Goal: Transaction & Acquisition: Purchase product/service

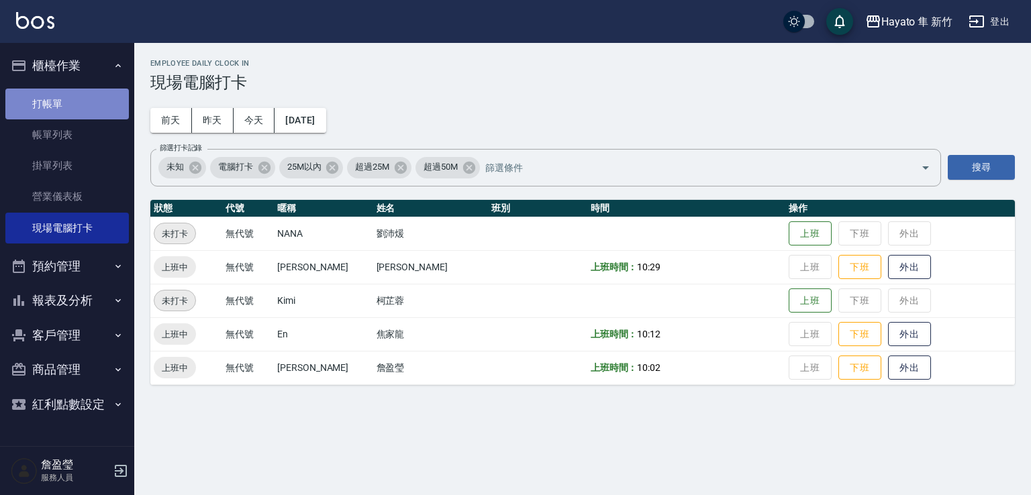
click at [78, 112] on link "打帳單" at bounding box center [67, 104] width 124 height 31
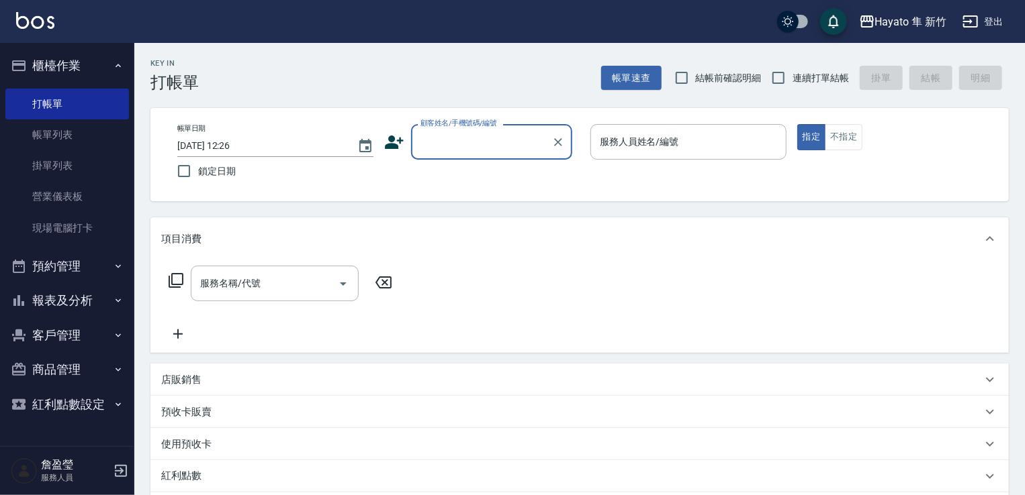
click at [491, 151] on input "顧客姓名/手機號碼/編號" at bounding box center [481, 141] width 129 height 23
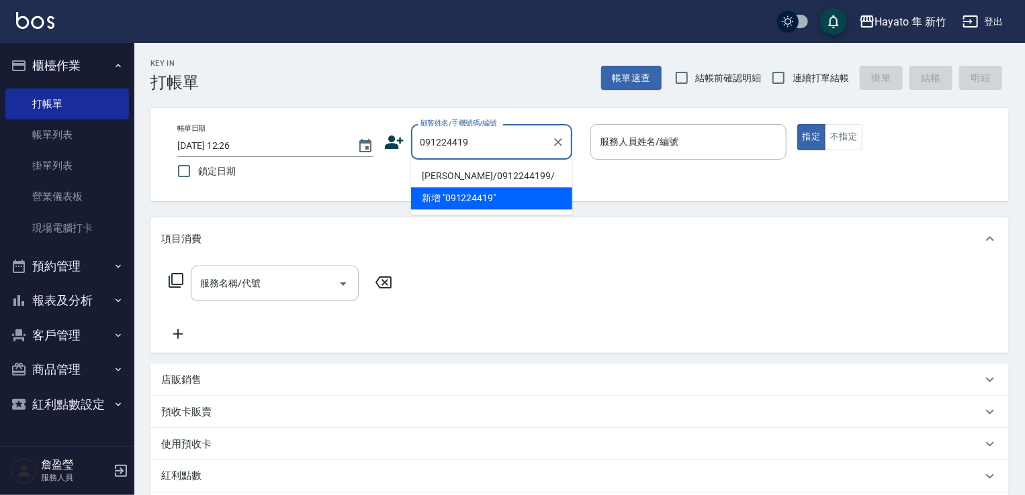
click at [458, 186] on li "[PERSON_NAME]/0912244199/" at bounding box center [491, 176] width 161 height 22
type input "[PERSON_NAME]/0912244199/"
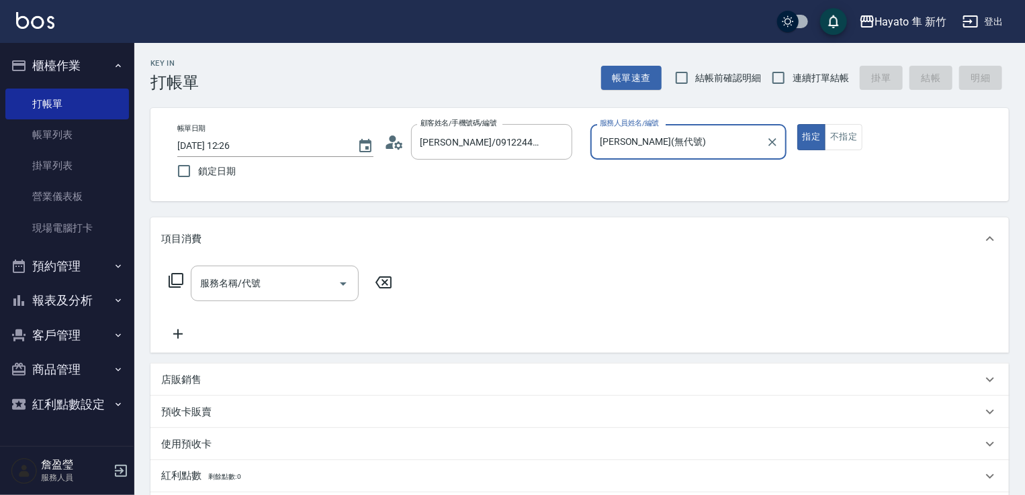
type input "[PERSON_NAME](無代號)"
click at [260, 296] on div "服務名稱/代號" at bounding box center [275, 284] width 168 height 36
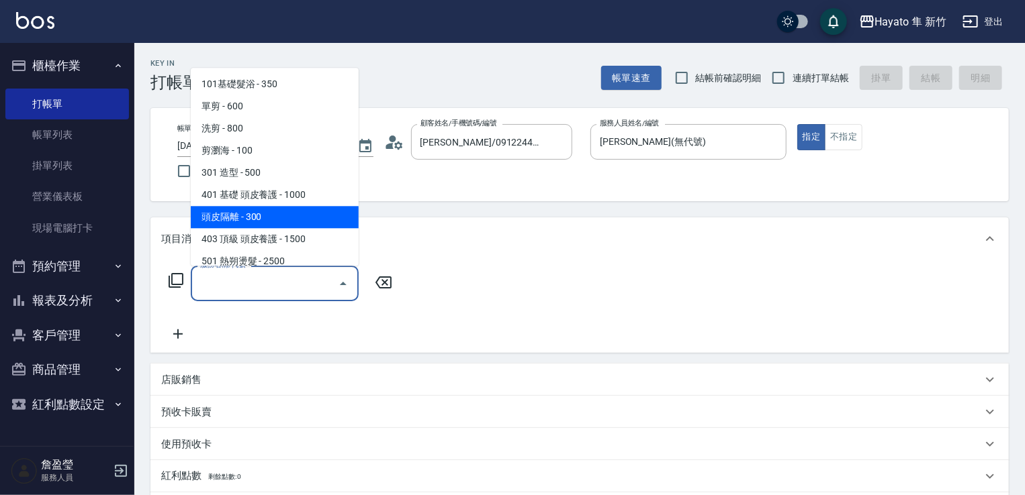
click at [229, 226] on span "頭皮隔離 - 300" at bounding box center [275, 217] width 168 height 22
type input "頭皮隔離(402)"
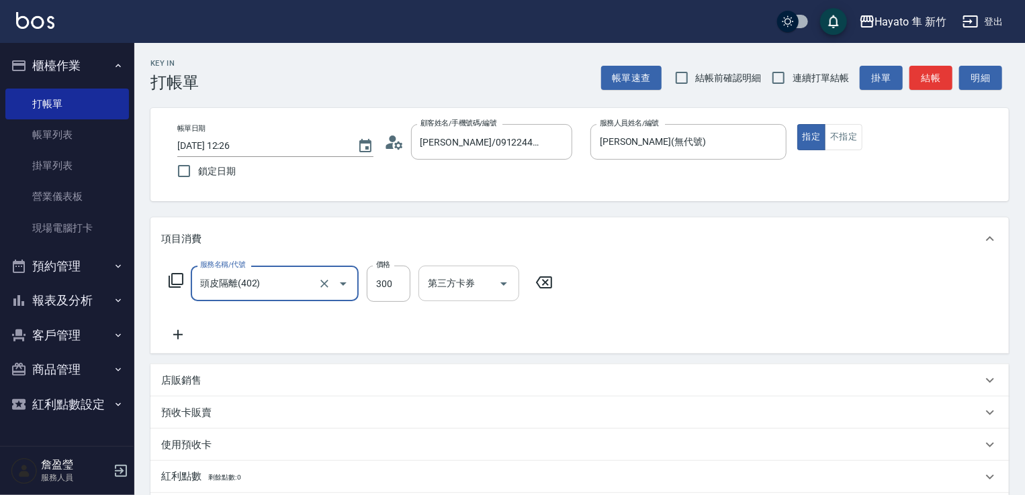
drag, startPoint x: 392, startPoint y: 283, endPoint x: 420, endPoint y: 269, distance: 31.8
click at [392, 283] on input "300" at bounding box center [389, 284] width 44 height 36
type input "200"
click at [176, 328] on icon at bounding box center [178, 335] width 34 height 16
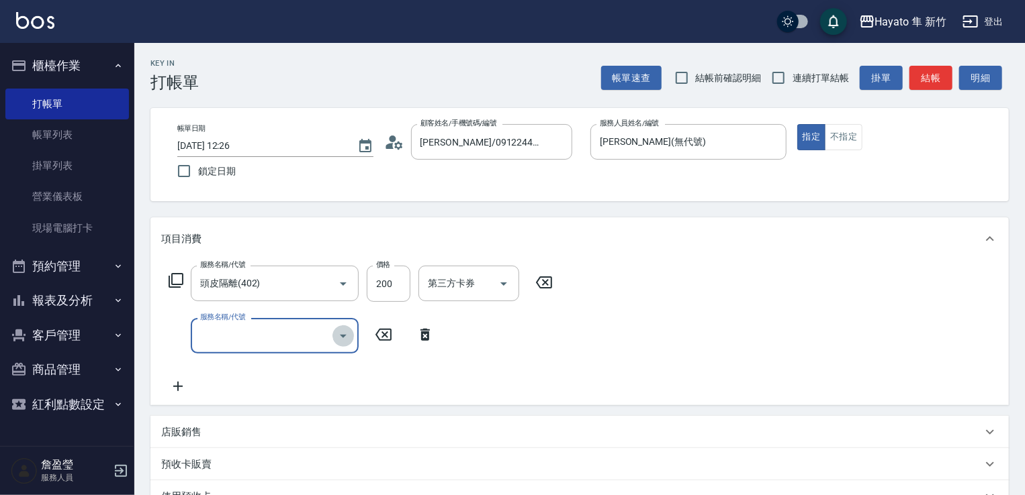
click at [338, 340] on icon "Open" at bounding box center [343, 336] width 16 height 16
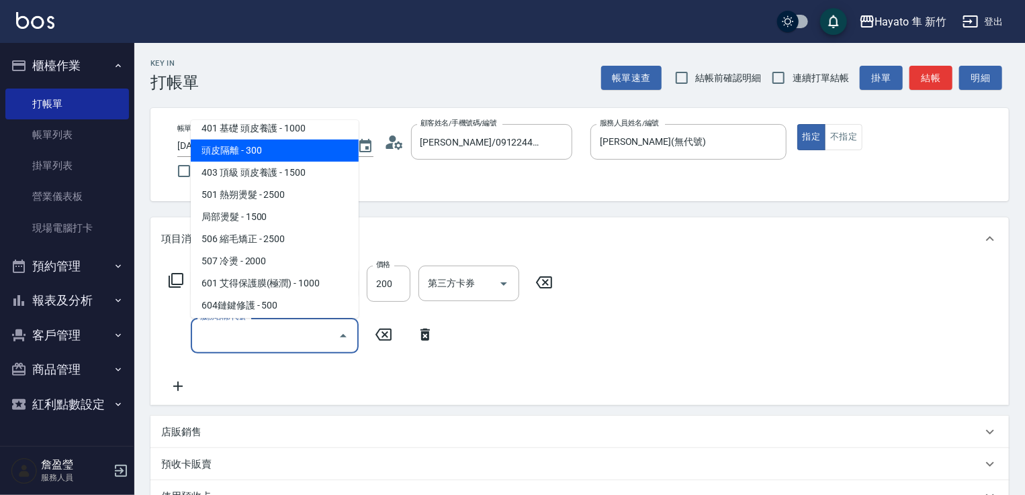
scroll to position [201, 0]
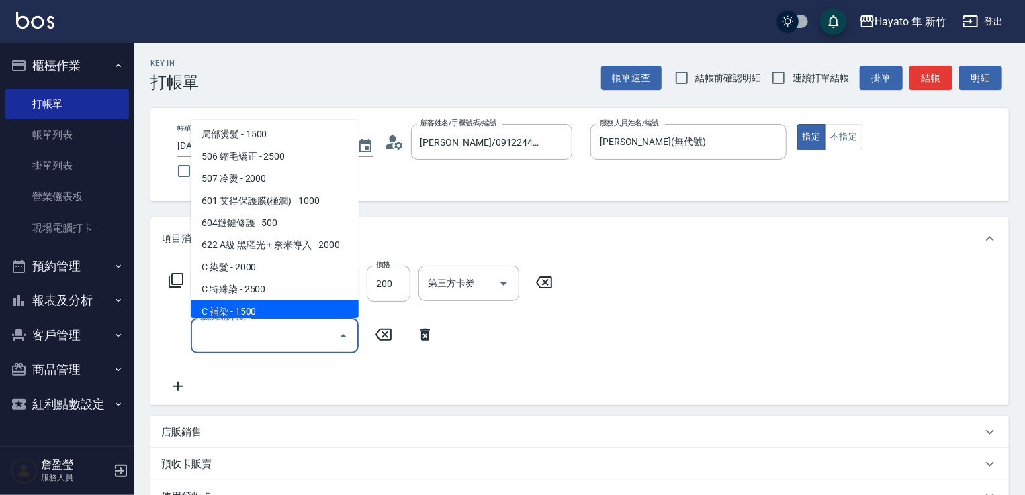
click at [282, 310] on span "C 補染 - 1500" at bounding box center [275, 312] width 168 height 22
type input "C 補染(704)"
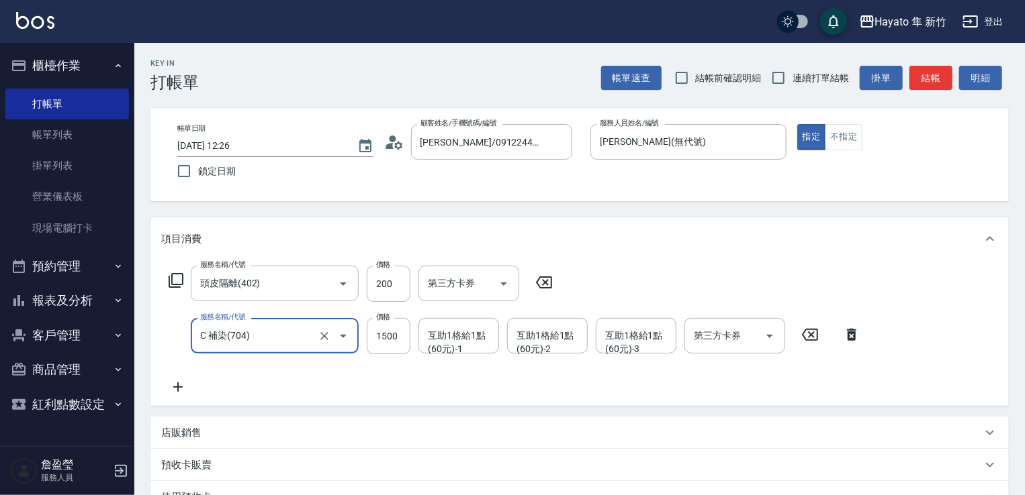
click at [191, 436] on p "店販銷售" at bounding box center [181, 433] width 40 height 14
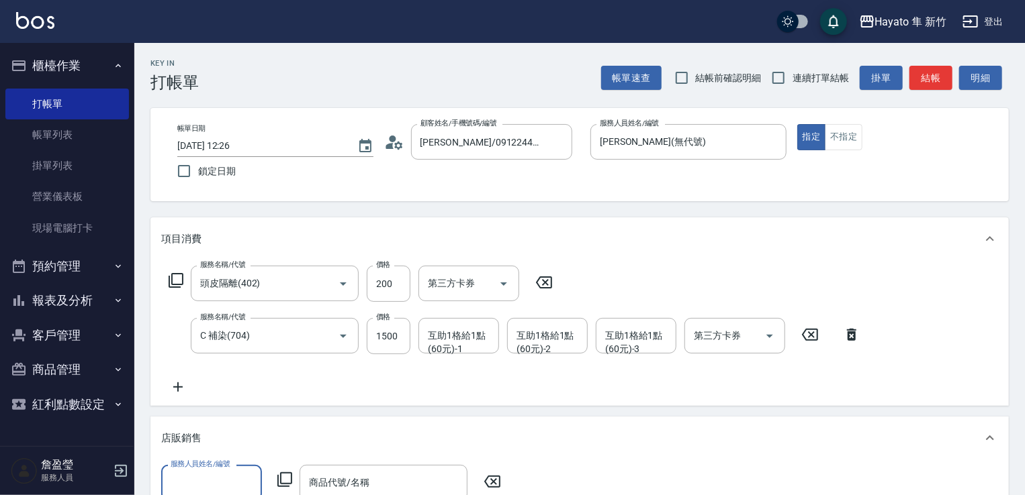
scroll to position [0, 0]
click at [195, 478] on input "服務人員姓名/編號" at bounding box center [211, 482] width 89 height 23
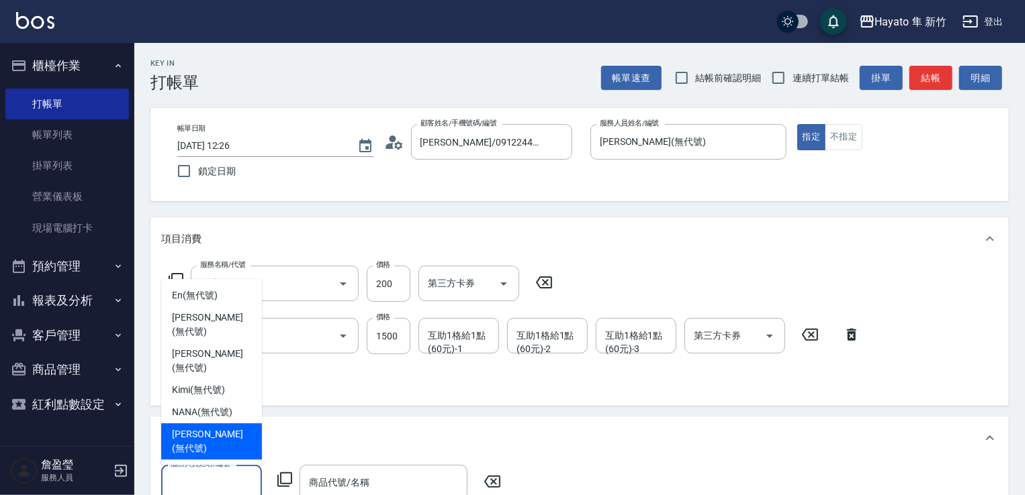
click at [207, 439] on div "[PERSON_NAME] (無代號)" at bounding box center [211, 442] width 101 height 36
type input "[PERSON_NAME](無代號)"
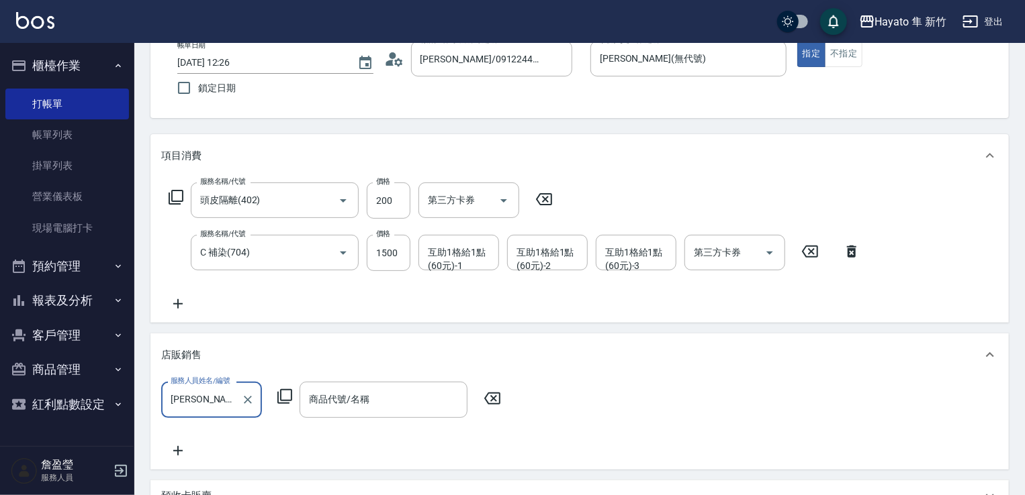
scroll to position [201, 0]
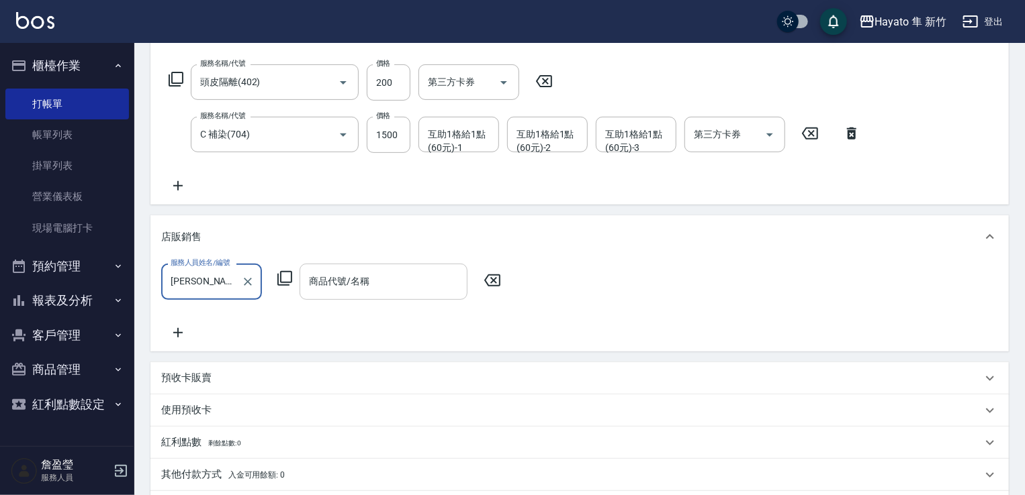
click at [377, 283] on input "商品代號/名稱" at bounding box center [383, 281] width 156 height 23
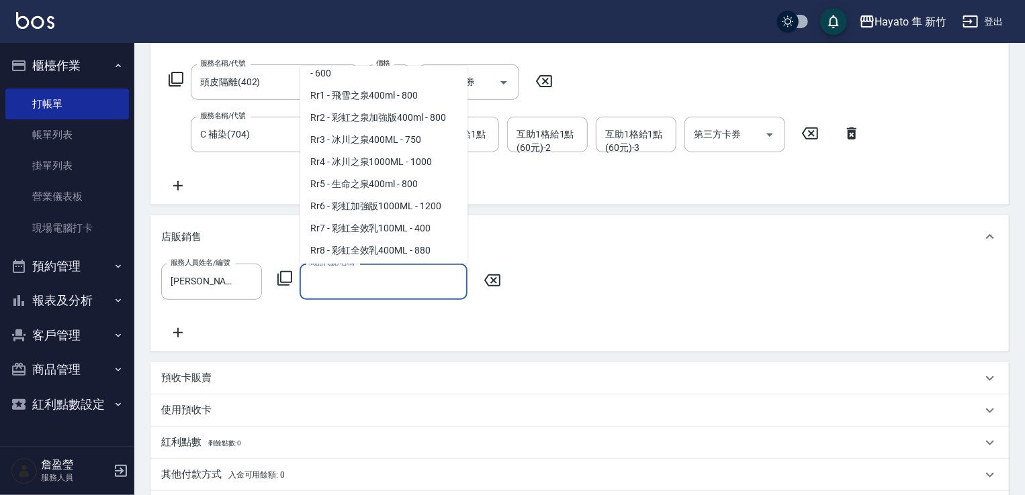
scroll to position [470, 0]
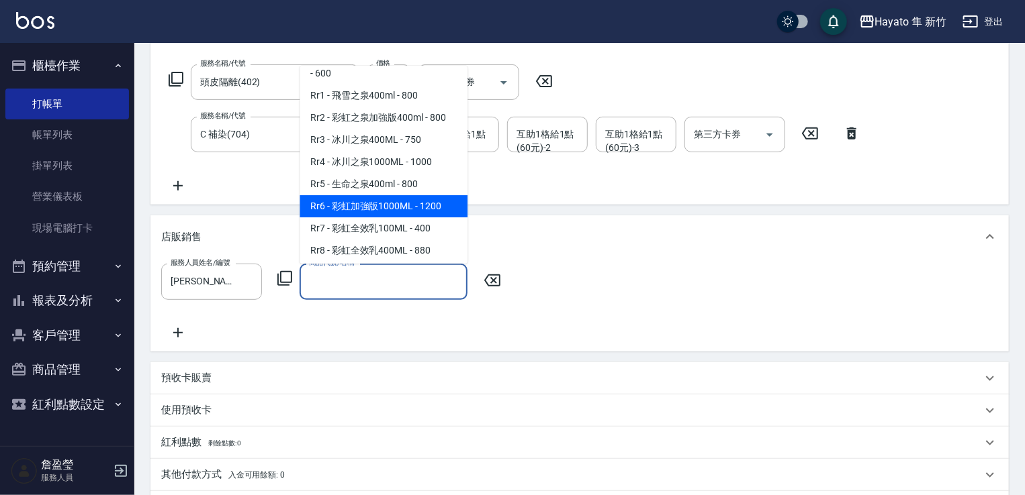
click at [363, 216] on span "Rr6 - 彩虹加強版1000ML - 1200" at bounding box center [383, 206] width 168 height 22
type input "彩虹加強版1000ML"
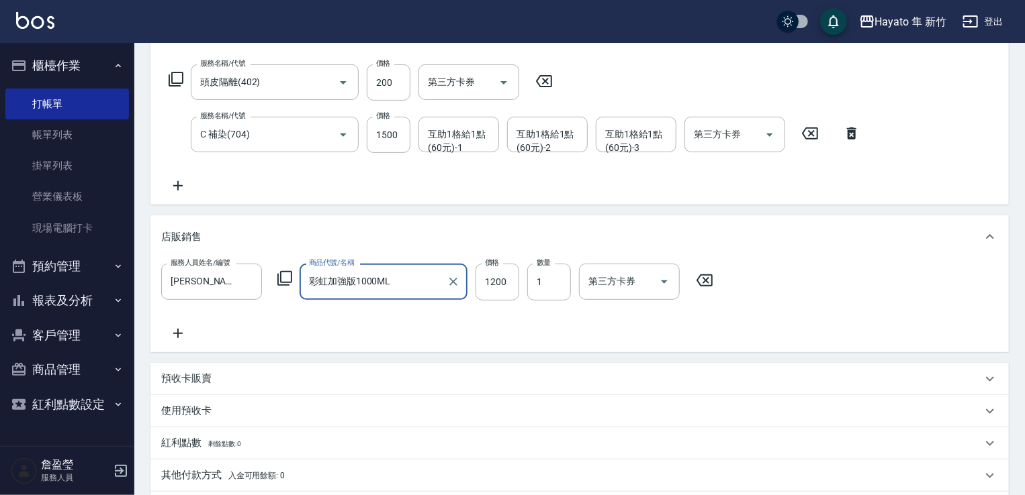
click at [371, 328] on div "服務人員姓名/編號 [PERSON_NAME](無代號) 服務人員姓名/編號 商品代號/名稱 彩虹加強版1000ML 商品代號/名稱 價格 1200 價格 數…" at bounding box center [579, 302] width 837 height 77
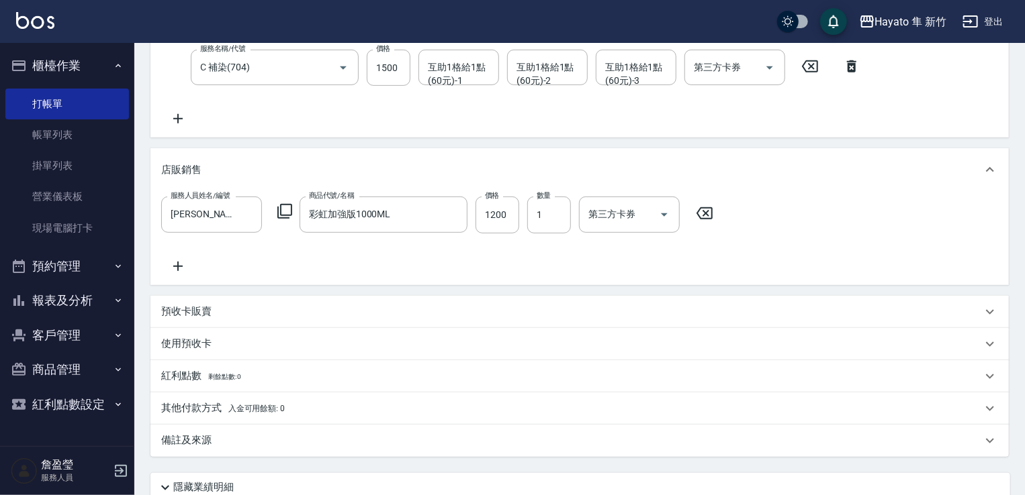
scroll to position [336, 0]
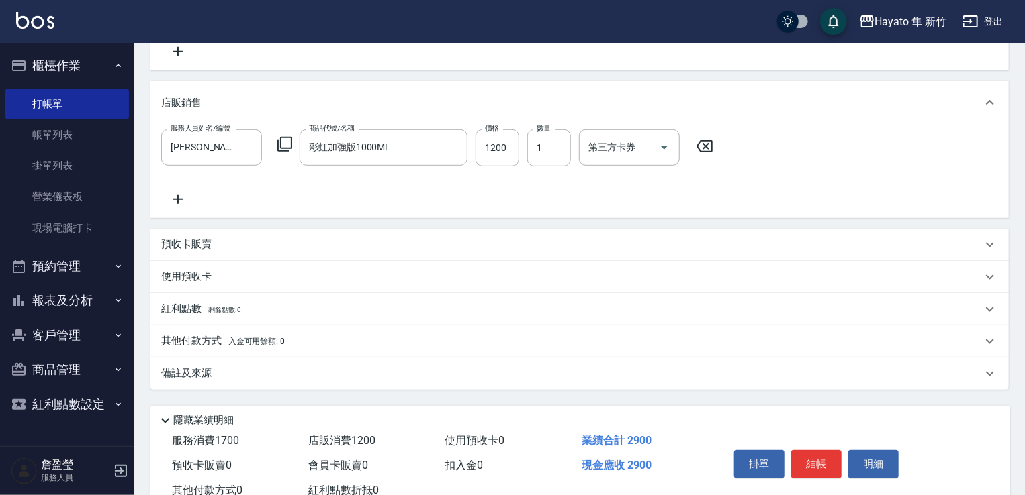
click at [204, 372] on p "備註及來源" at bounding box center [186, 374] width 50 height 14
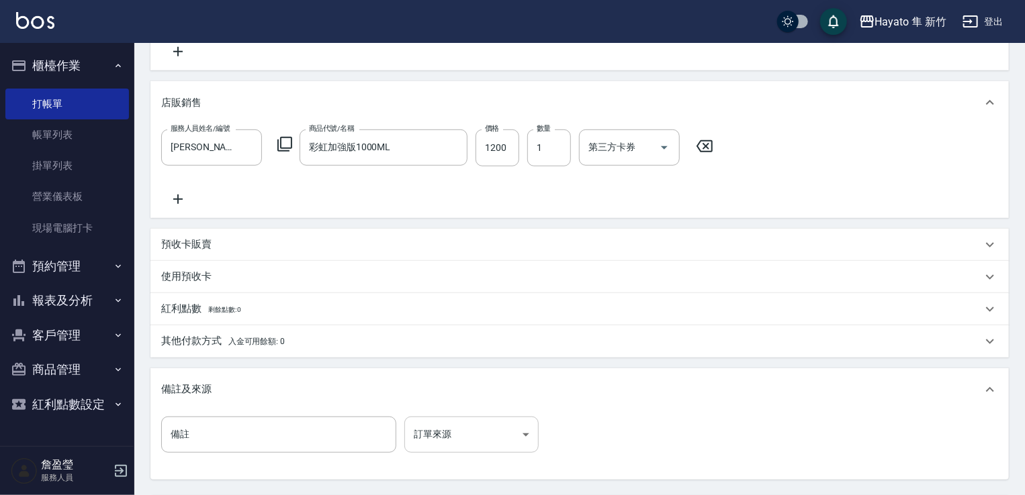
click at [432, 429] on body "Hayato 隼 新竹 登出 櫃檯作業 打帳單 帳單列表 掛單列表 營業儀表板 現場電腦打卡 預約管理 預約管理 報表及分析 報表目錄 店家日報表 互助日報表…" at bounding box center [512, 144] width 1025 height 961
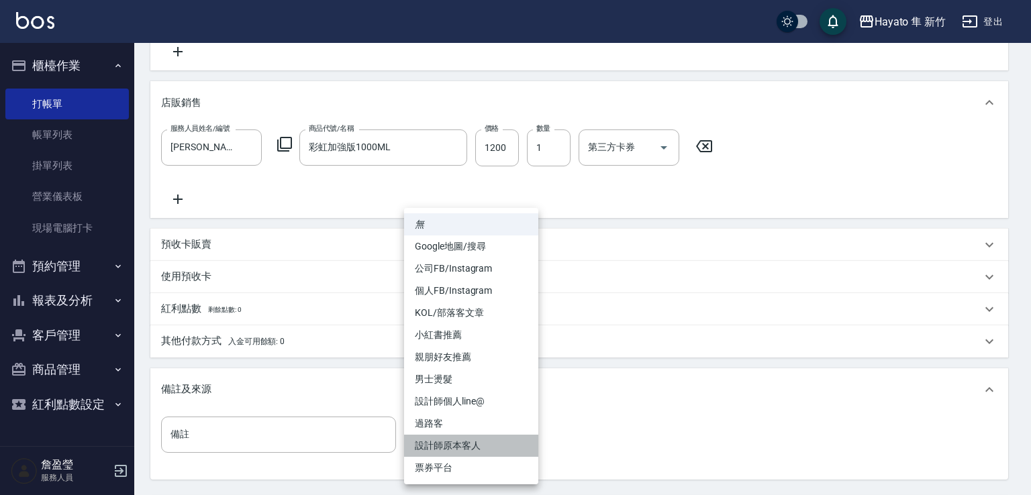
click at [447, 451] on li "設計師原本客人" at bounding box center [471, 446] width 134 height 22
type input "設計師原本客人"
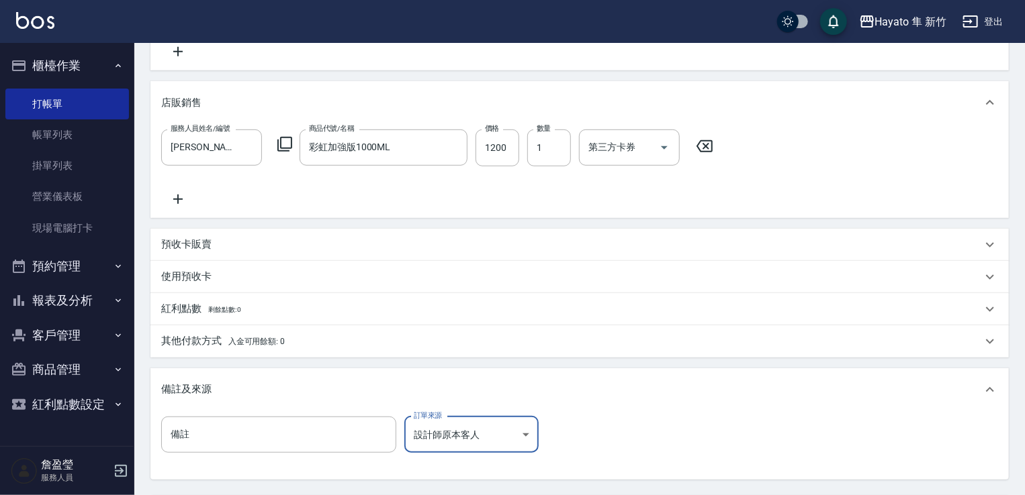
click at [680, 440] on div "備註 備註 訂單來源 設計師原本客人 設計師原本客人 訂單來源" at bounding box center [579, 443] width 837 height 52
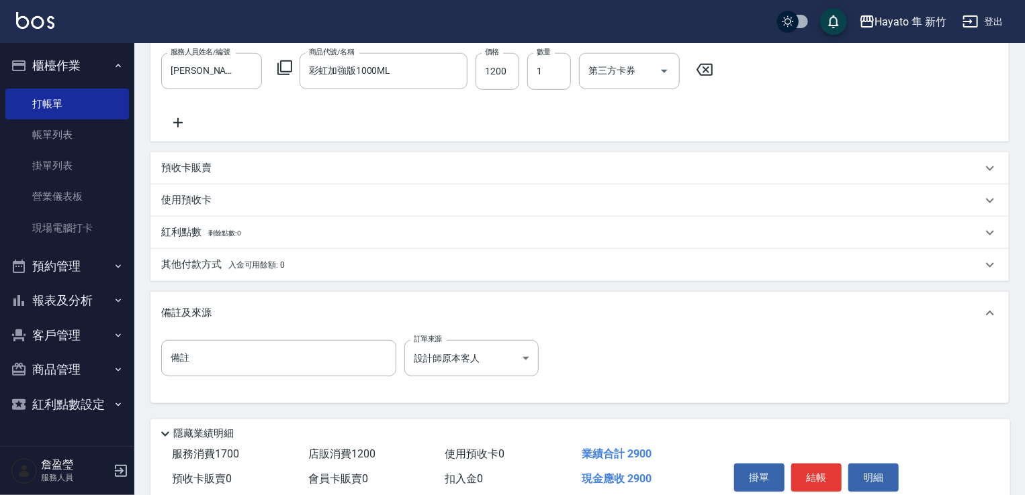
scroll to position [470, 0]
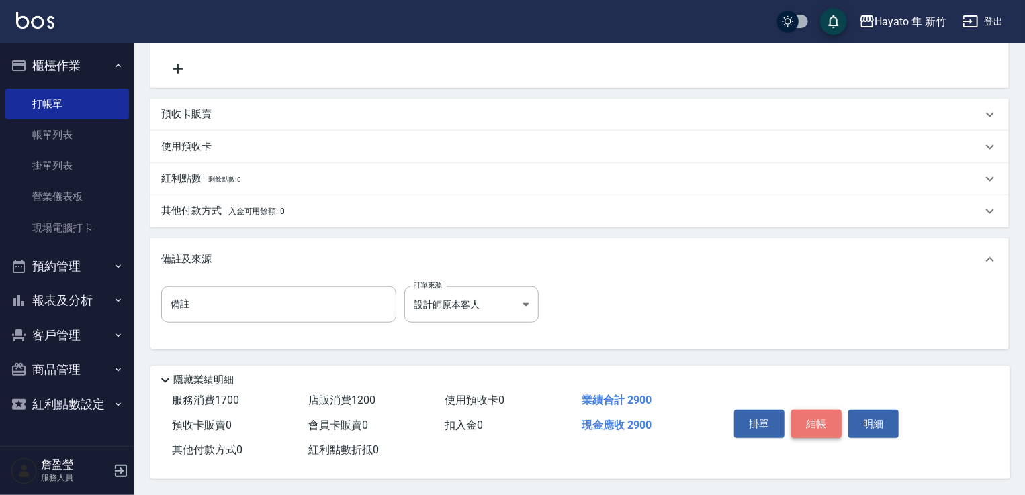
click at [820, 428] on button "結帳" at bounding box center [816, 424] width 50 height 28
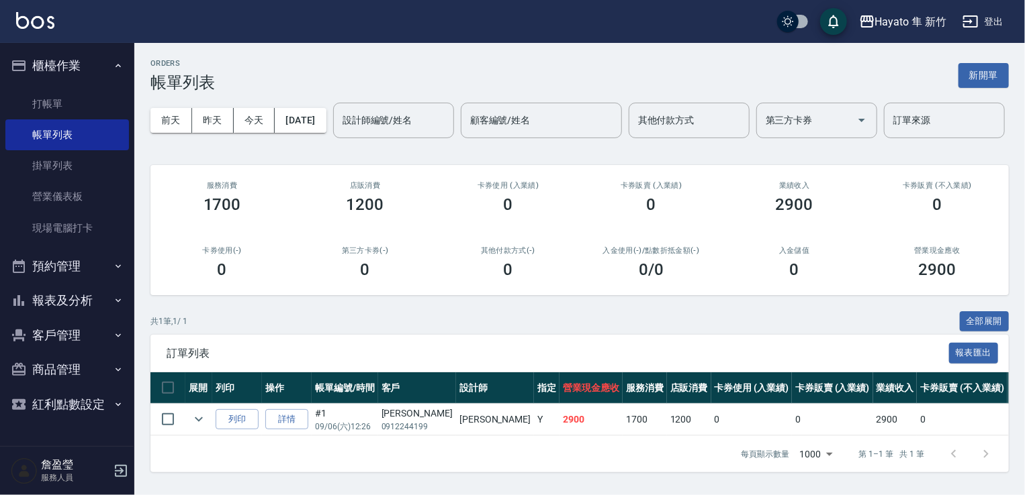
scroll to position [46, 0]
click at [81, 304] on button "報表及分析" at bounding box center [67, 300] width 124 height 35
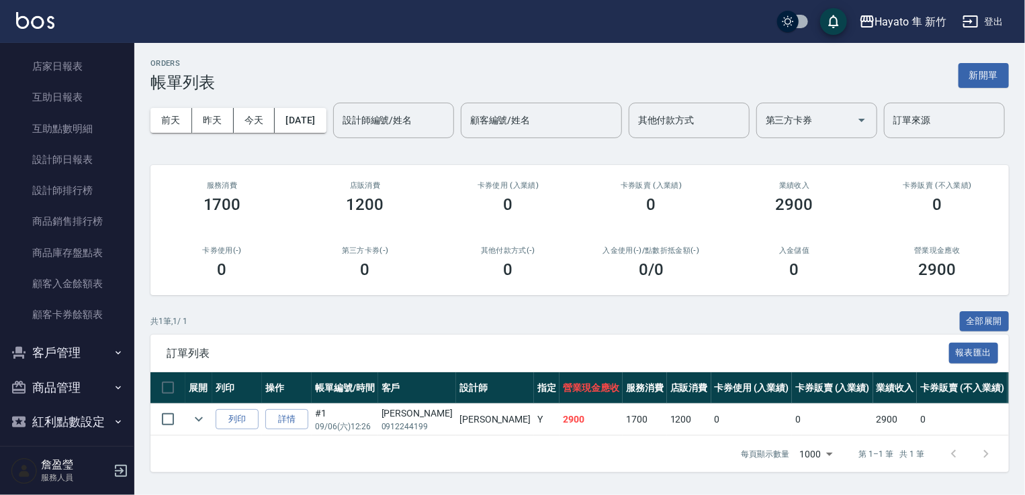
scroll to position [312, 0]
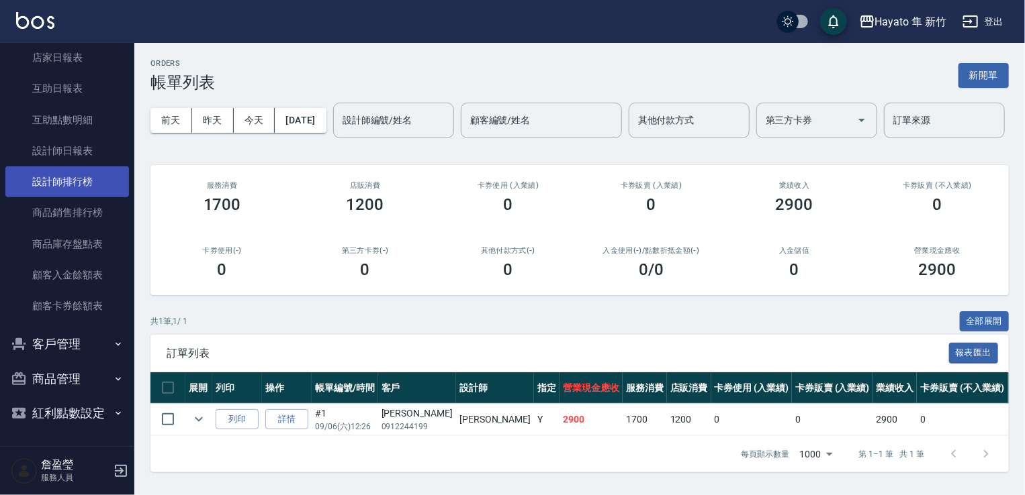
click at [105, 181] on link "設計師排行榜" at bounding box center [67, 182] width 124 height 31
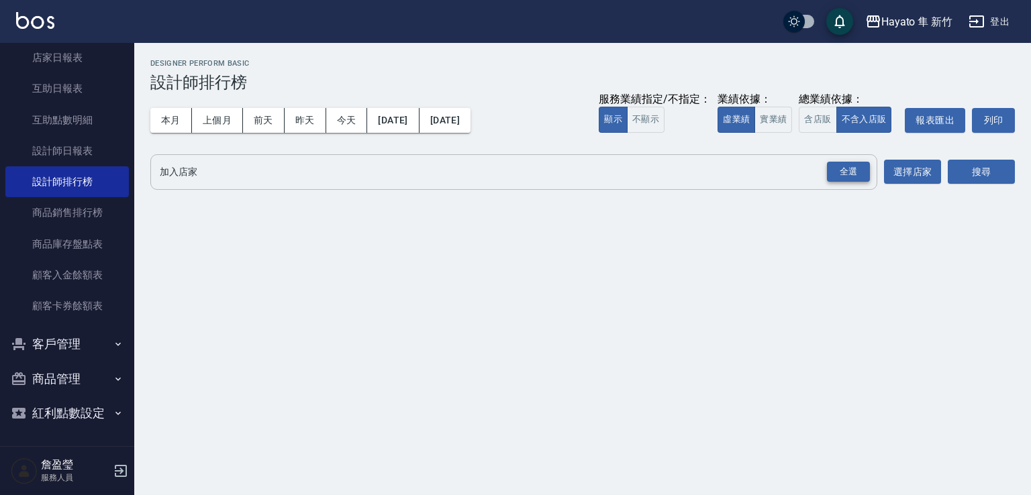
click at [840, 173] on div "全選" at bounding box center [848, 172] width 43 height 21
click at [967, 167] on button "搜尋" at bounding box center [981, 172] width 67 height 25
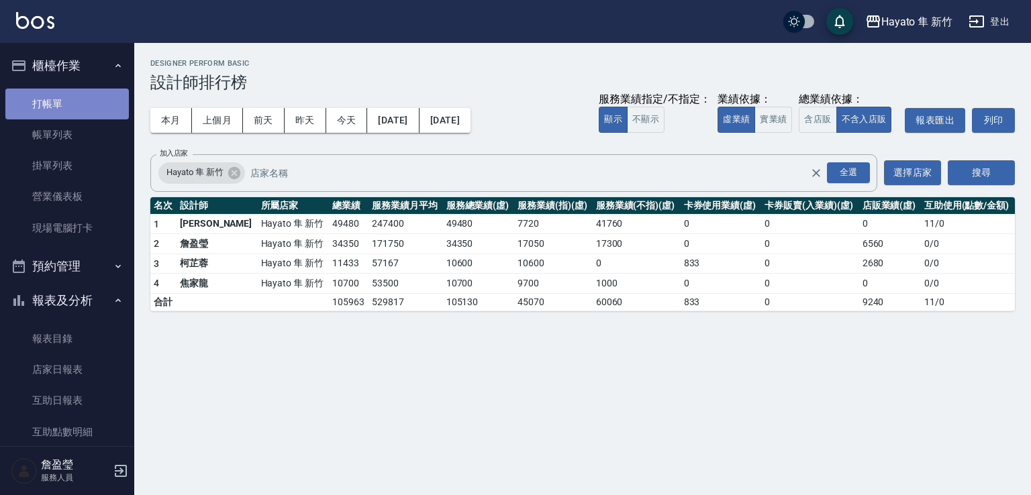
click at [70, 117] on link "打帳單" at bounding box center [67, 104] width 124 height 31
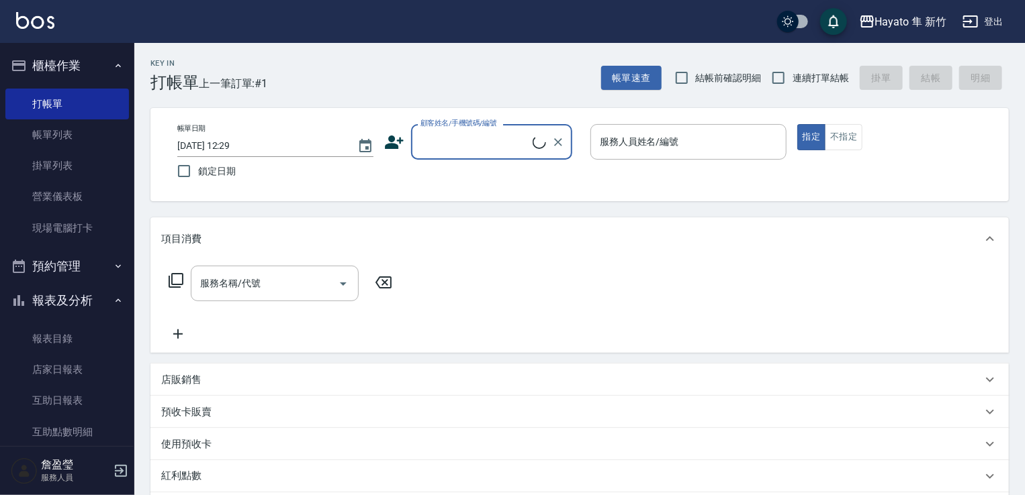
click at [498, 139] on input "顧客姓名/手機號碼/編號" at bounding box center [474, 141] width 115 height 23
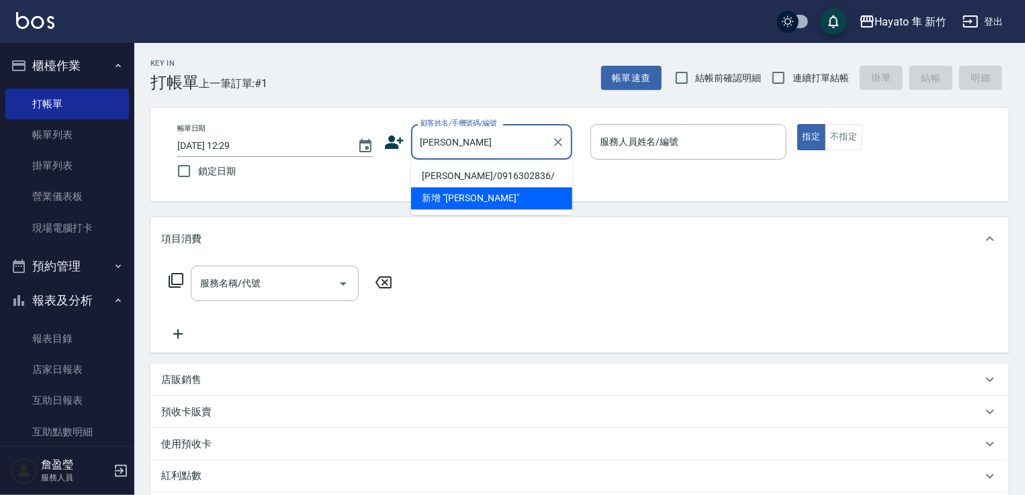
click at [470, 183] on li "[PERSON_NAME]/0916302836/" at bounding box center [491, 176] width 161 height 22
type input "[PERSON_NAME]/0916302836/"
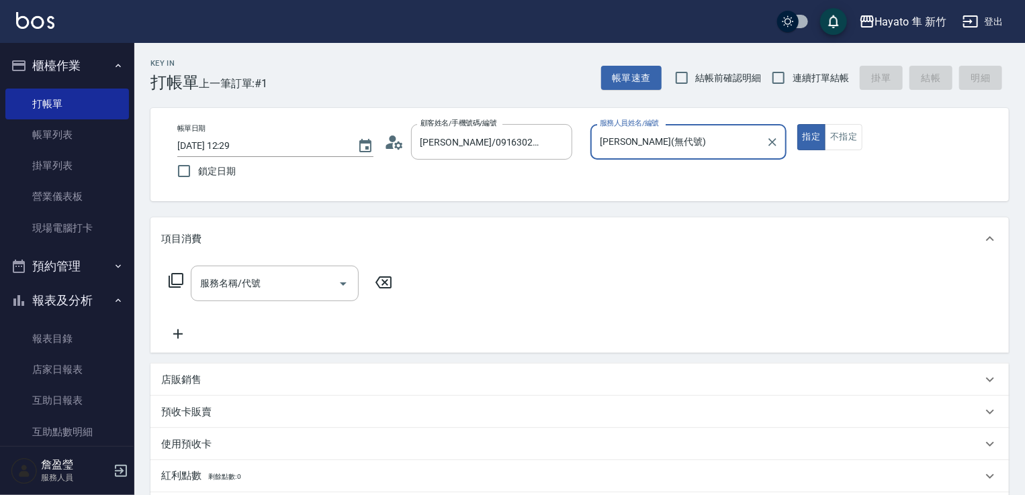
type input "[PERSON_NAME](無代號)"
click at [251, 278] on div "服務名稱/代號 服務名稱/代號" at bounding box center [275, 284] width 168 height 36
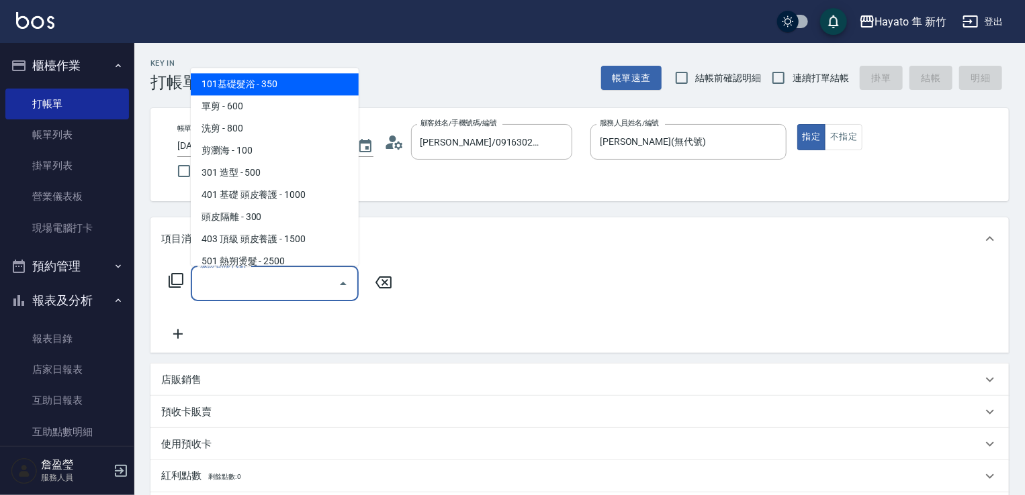
click at [251, 350] on div "服務名稱/代號 服務名稱/代號" at bounding box center [579, 307] width 858 height 93
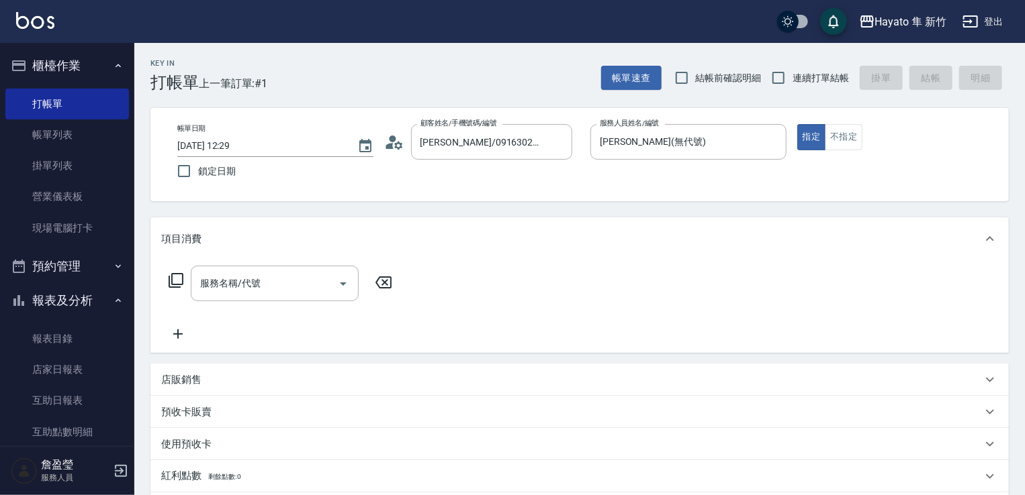
click at [191, 377] on p "店販銷售" at bounding box center [181, 380] width 40 height 14
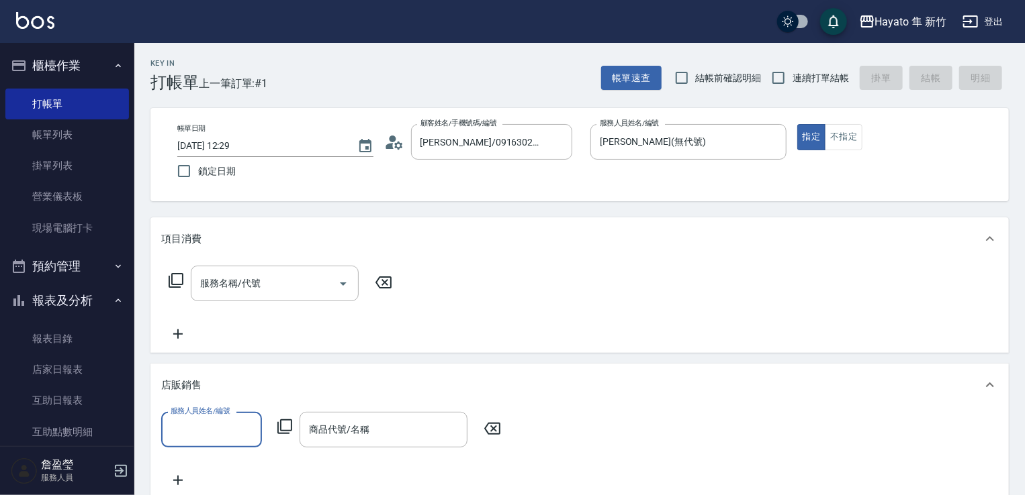
click at [191, 421] on input "服務人員姓名/編號" at bounding box center [211, 429] width 89 height 23
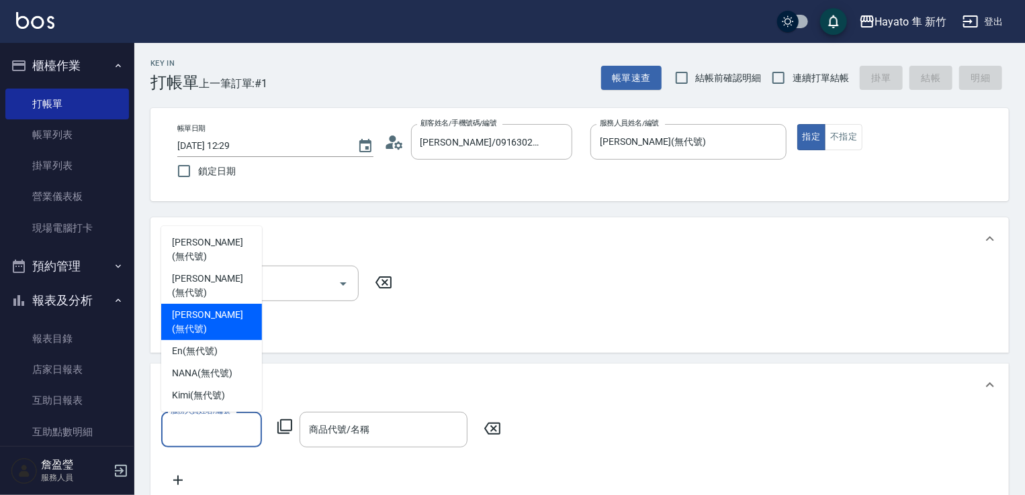
click at [205, 334] on span "[PERSON_NAME] (無代號)" at bounding box center [211, 322] width 79 height 28
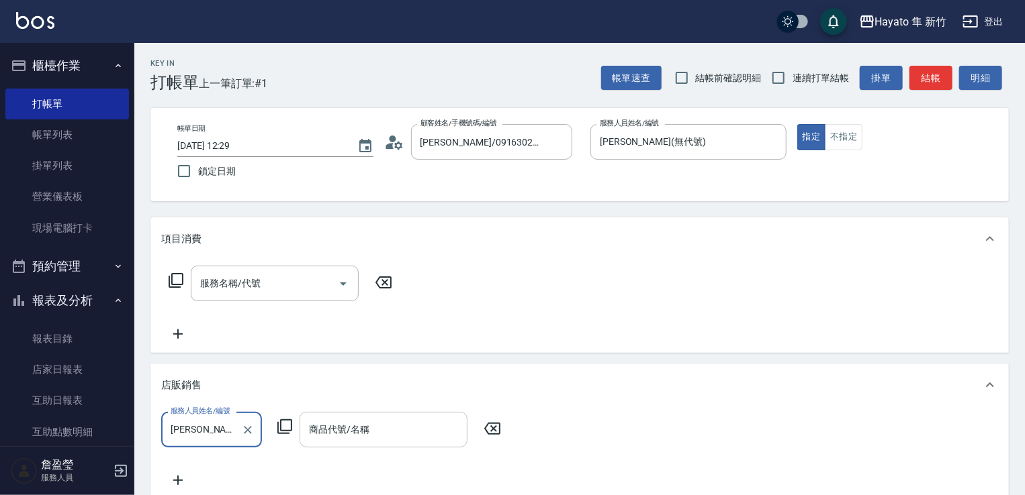
type input "[PERSON_NAME](無代號)"
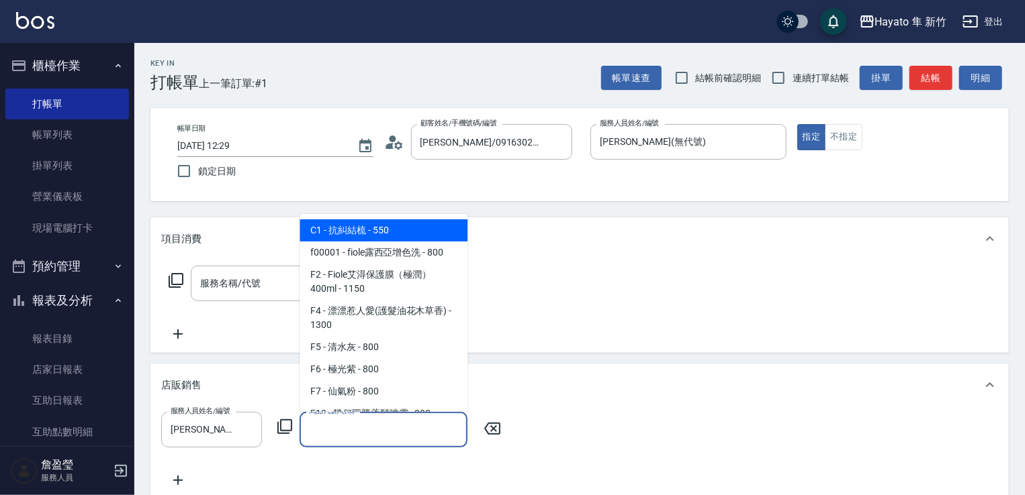
click at [385, 436] on input "商品代號/名稱" at bounding box center [383, 429] width 156 height 23
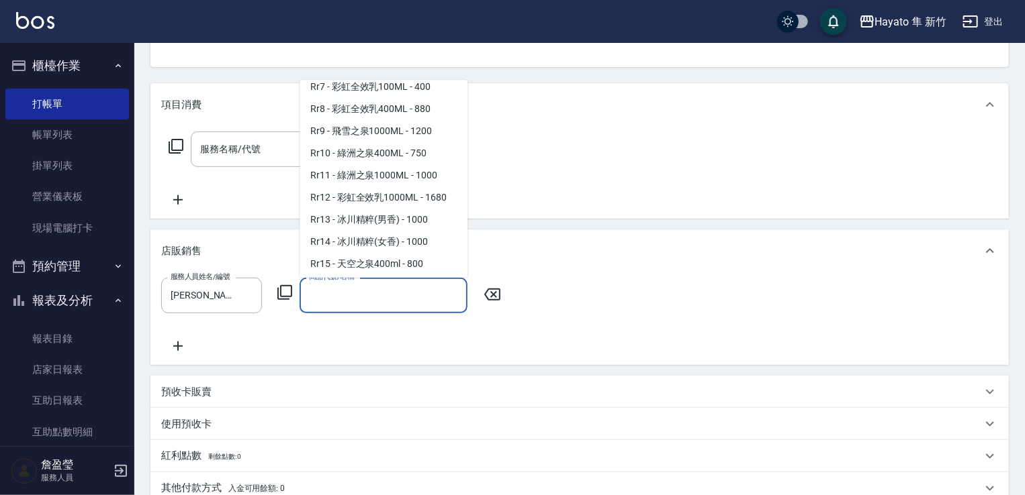
scroll to position [610, 0]
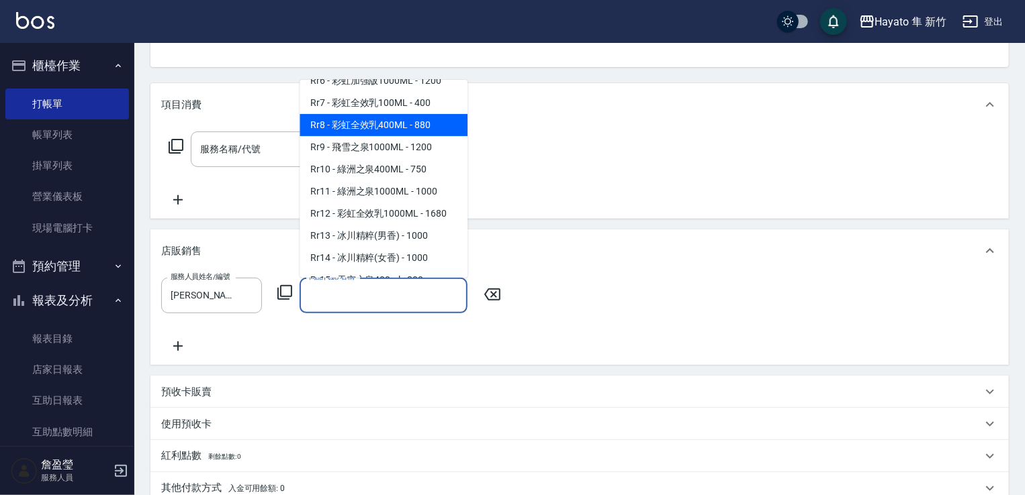
click at [399, 136] on span "Rr8 - 彩虹全效乳400ML - 880" at bounding box center [383, 125] width 168 height 22
type input "彩虹全效乳400ML"
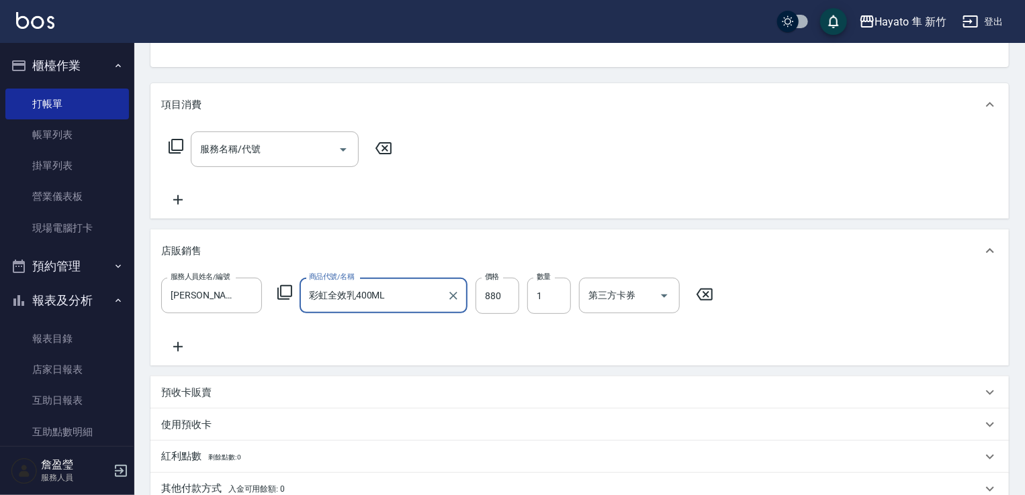
click at [533, 334] on div "服務人員姓名/編號 [PERSON_NAME](無代號) 服務人員姓名/編號 商品代號/名稱 彩虹全效乳400ML 商品代號/名稱 價格 880 價格 數量 …" at bounding box center [579, 316] width 837 height 77
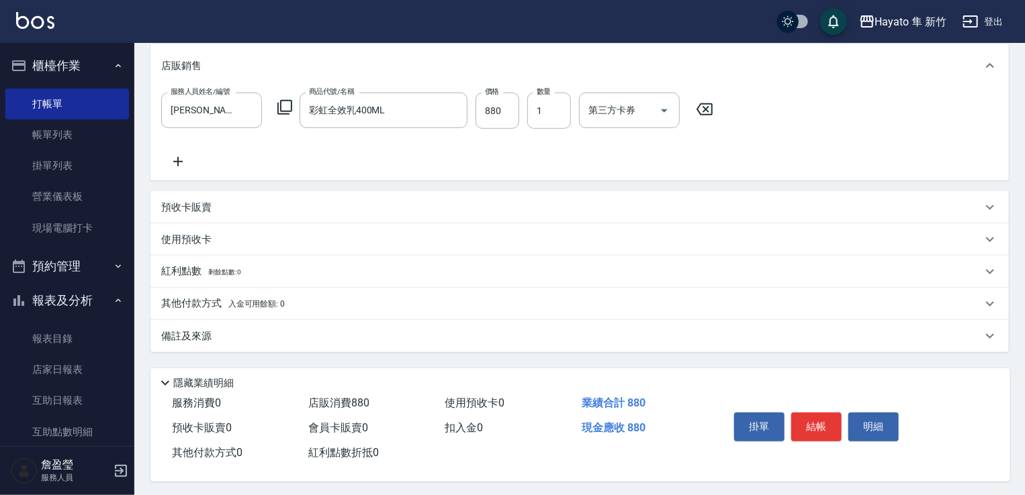
scroll to position [327, 0]
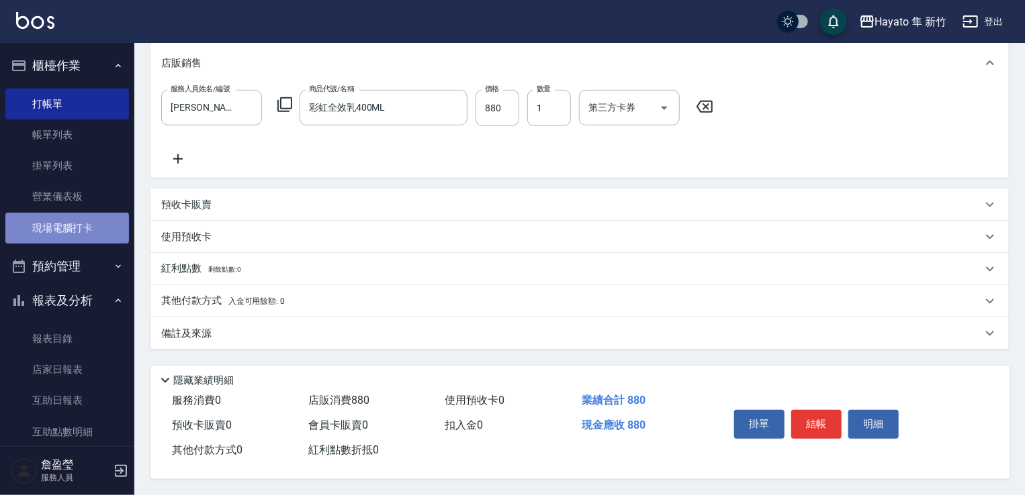
click at [100, 226] on link "現場電腦打卡" at bounding box center [67, 228] width 124 height 31
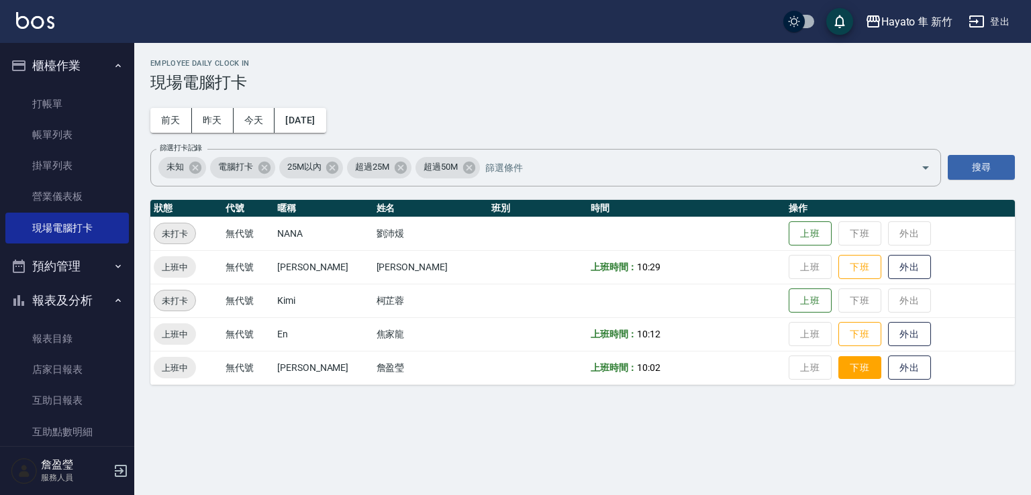
click at [839, 371] on button "下班" at bounding box center [860, 368] width 43 height 23
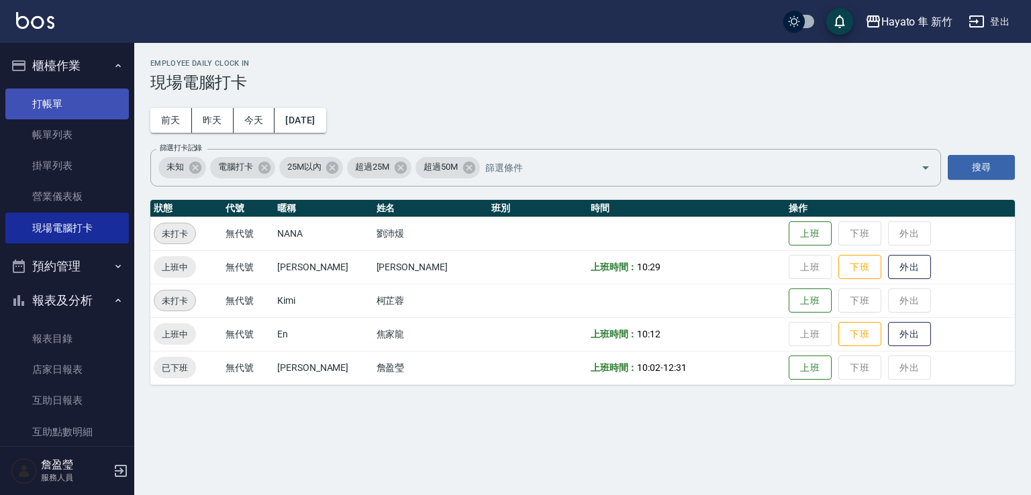
click at [99, 111] on link "打帳單" at bounding box center [67, 104] width 124 height 31
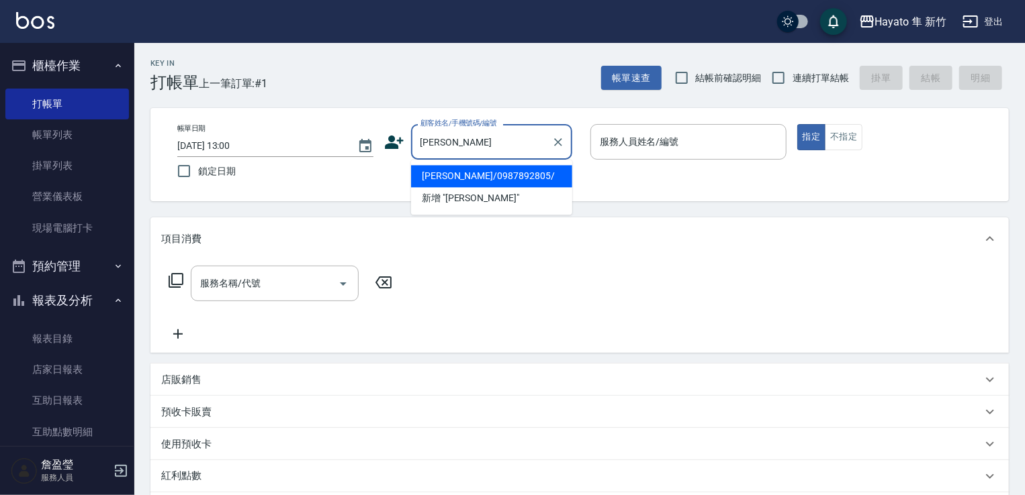
click at [531, 175] on li "[PERSON_NAME]/0987892805/" at bounding box center [491, 176] width 161 height 22
type input "[PERSON_NAME]/0987892805/"
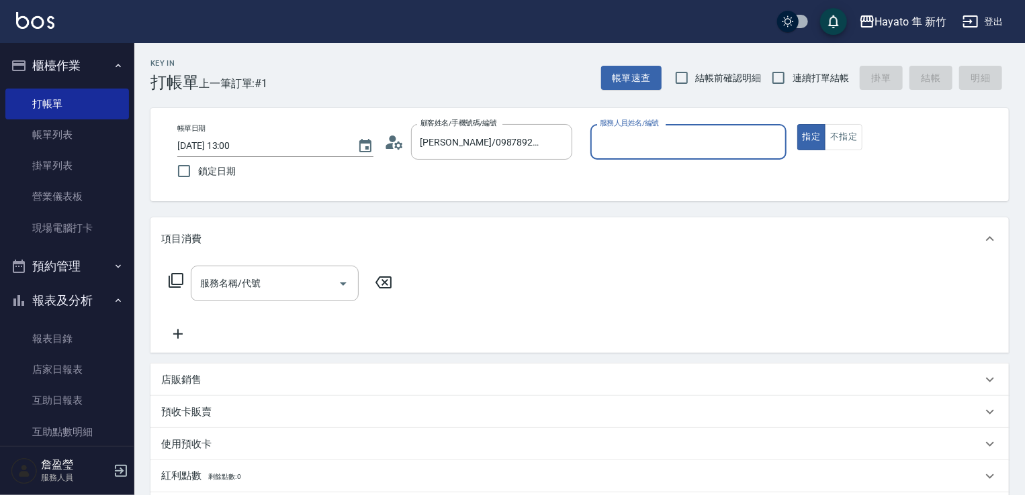
type input "En(無代號)"
click at [681, 81] on input "結帳前確認明細" at bounding box center [681, 78] width 28 height 28
checkbox input "true"
click at [778, 74] on input "連續打單結帳" at bounding box center [778, 78] width 28 height 28
checkbox input "true"
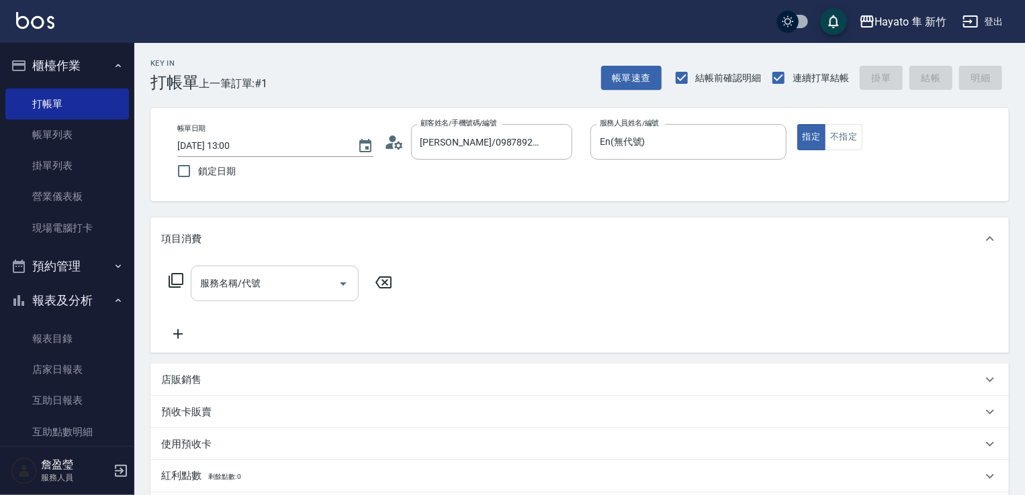
click at [343, 291] on icon "Open" at bounding box center [343, 284] width 16 height 16
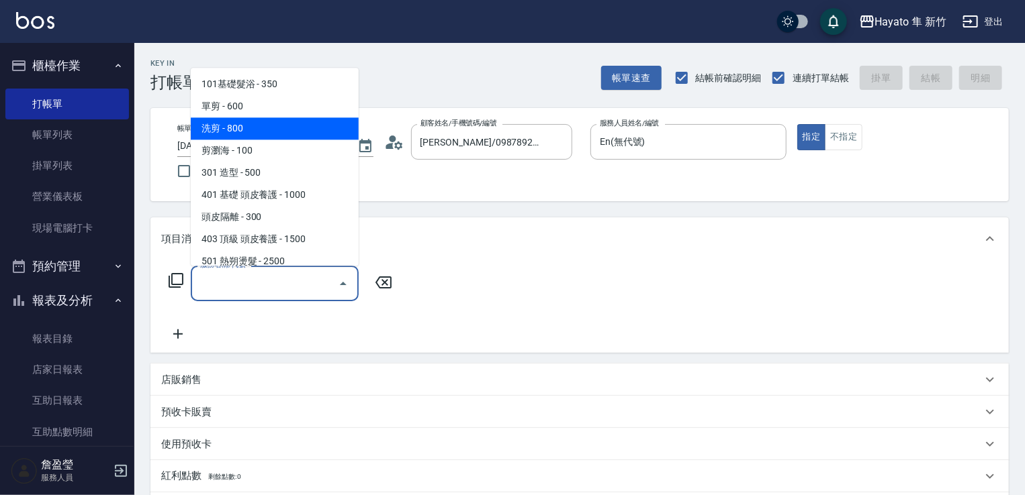
click at [283, 119] on span "洗剪 - 800" at bounding box center [275, 128] width 168 height 22
type input "洗剪(201)"
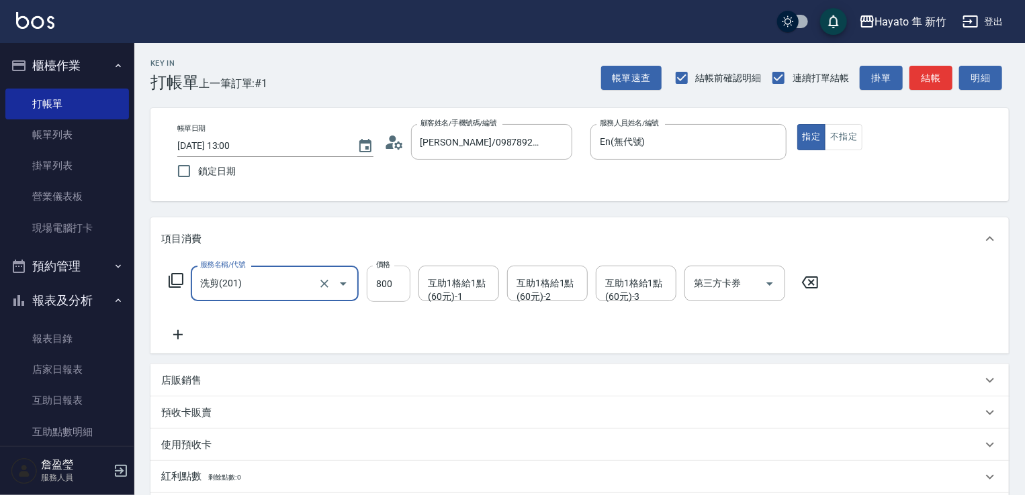
click at [381, 293] on input "800" at bounding box center [389, 284] width 44 height 36
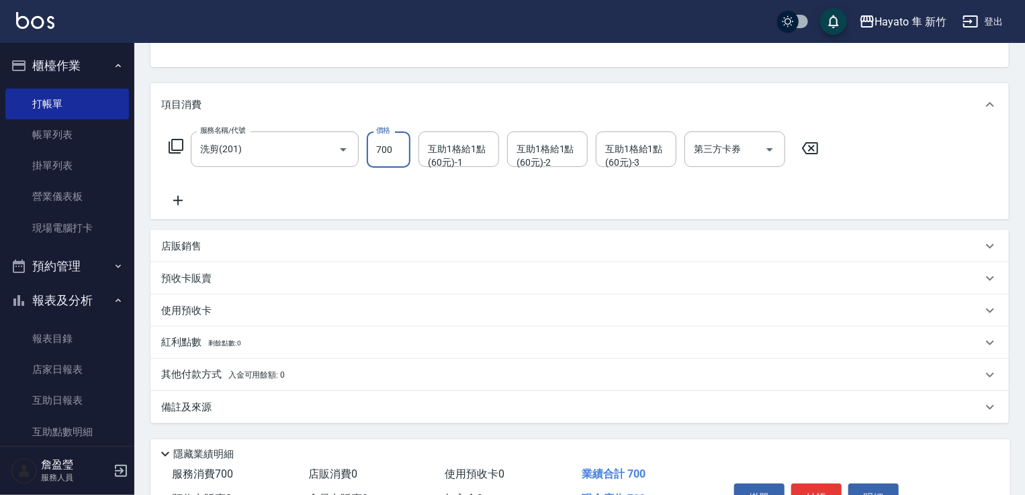
scroll to position [201, 0]
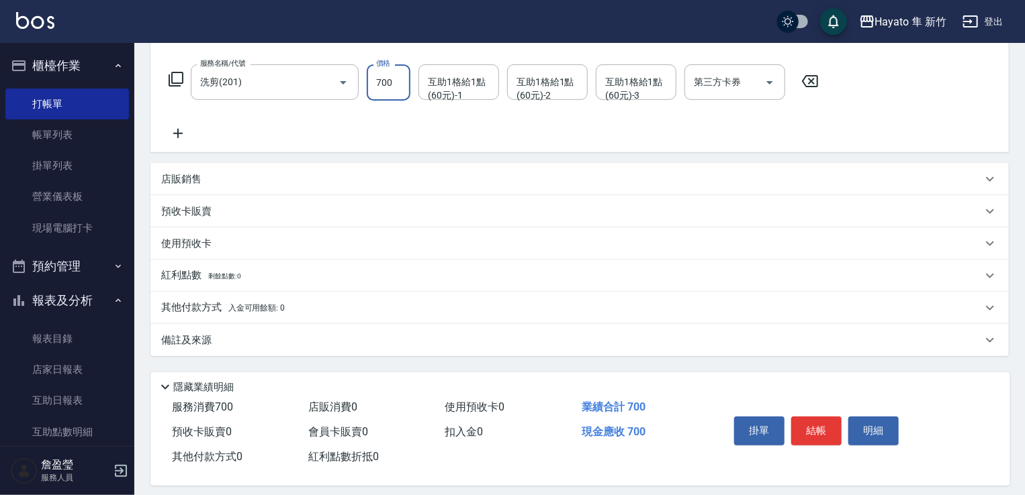
type input "700"
click at [309, 326] on div "備註及來源" at bounding box center [579, 340] width 858 height 32
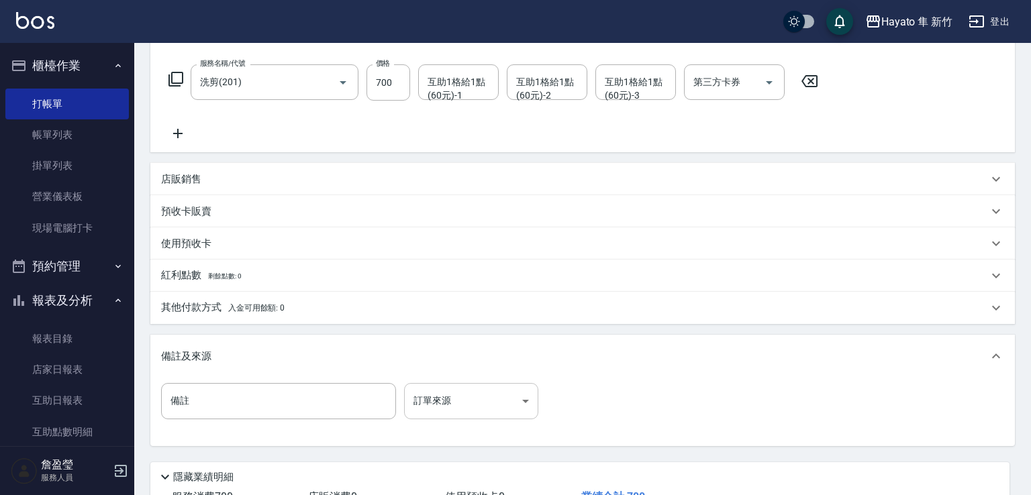
click at [489, 417] on body "Hayato 隼 新竹 登出 櫃檯作業 打帳單 帳單列表 掛單列表 營業儀表板 現場電腦打卡 預約管理 預約管理 報表及分析 報表目錄 店家日報表 互助日報表…" at bounding box center [515, 196] width 1031 height 794
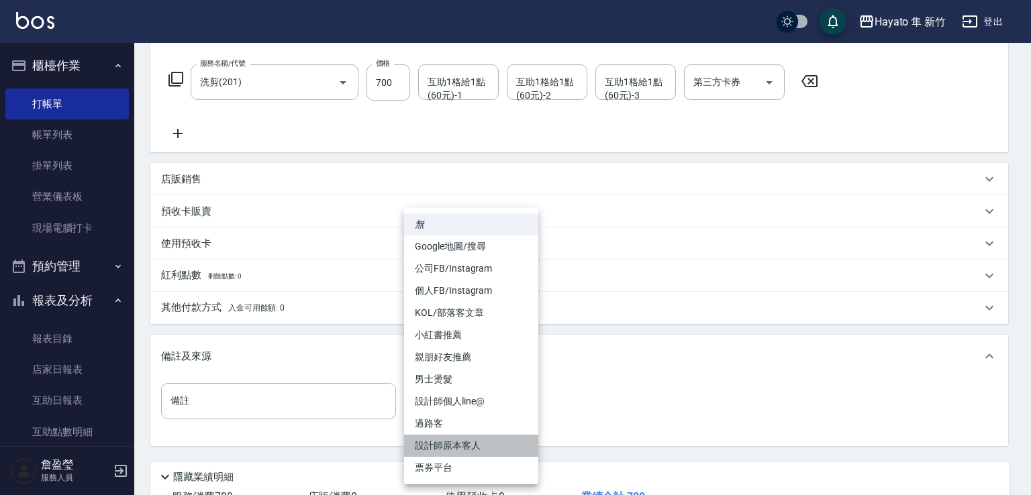
click at [489, 442] on li "設計師原本客人" at bounding box center [471, 446] width 134 height 22
type input "設計師原本客人"
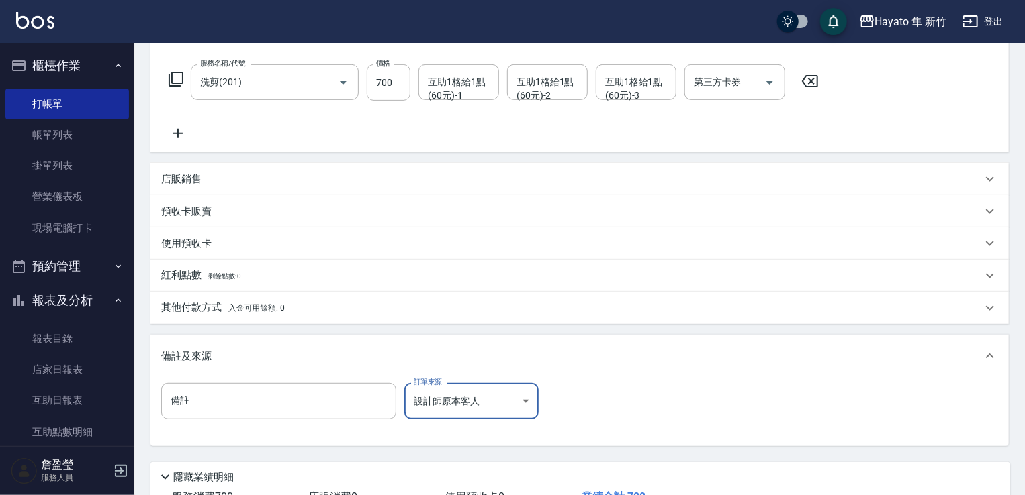
click at [322, 310] on div "其他付款方式 入金可用餘額: 0" at bounding box center [571, 308] width 820 height 15
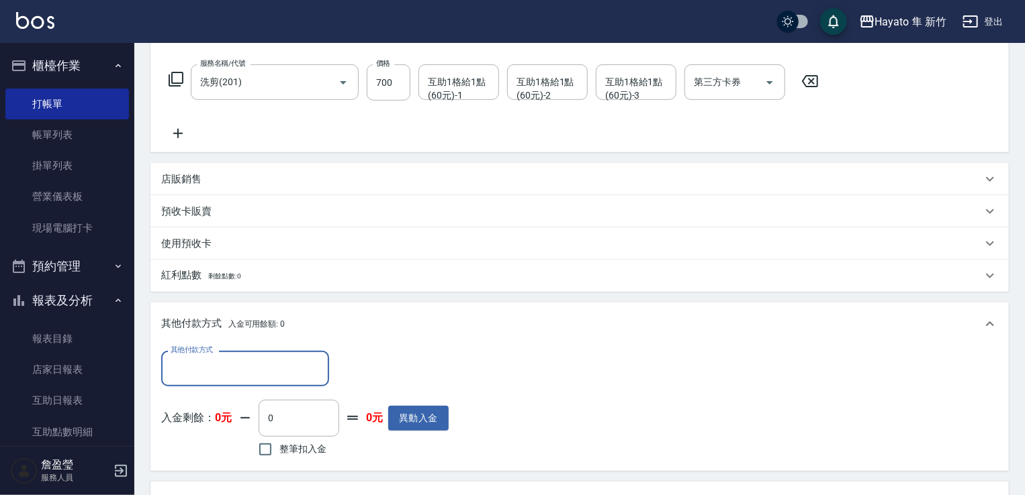
scroll to position [0, 0]
click at [271, 369] on input "其他付款方式" at bounding box center [245, 368] width 156 height 23
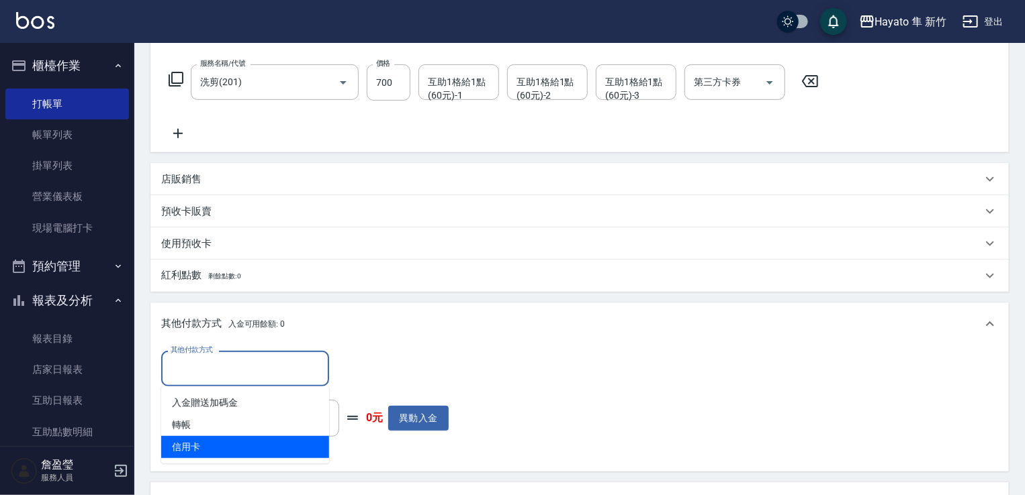
click at [234, 444] on span "信用卡" at bounding box center [245, 447] width 168 height 22
type input "信用卡"
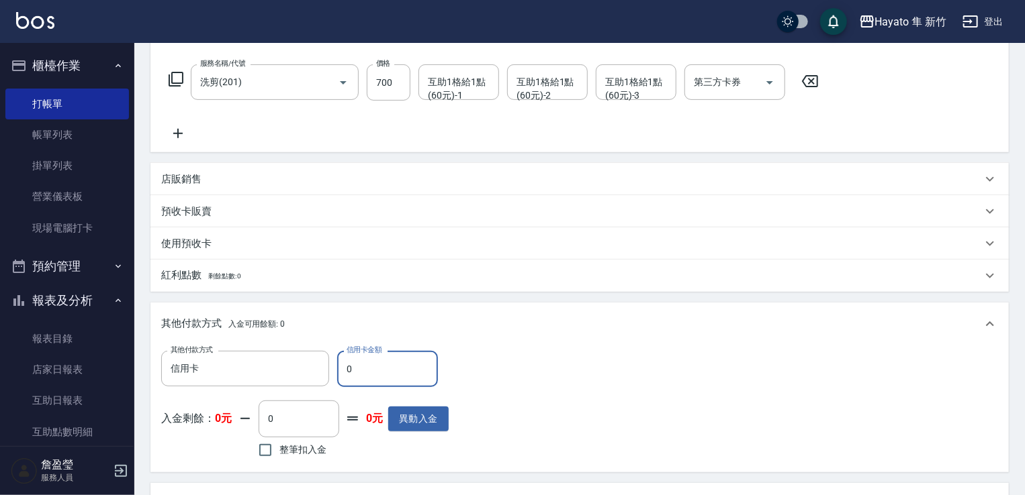
drag, startPoint x: 372, startPoint y: 373, endPoint x: 346, endPoint y: 373, distance: 25.5
click at [346, 373] on input "0" at bounding box center [387, 369] width 101 height 36
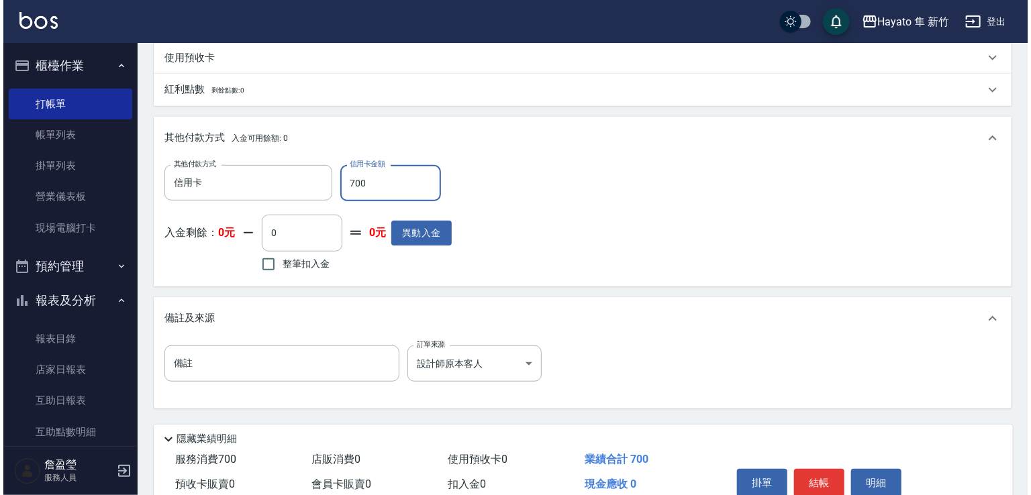
scroll to position [451, 0]
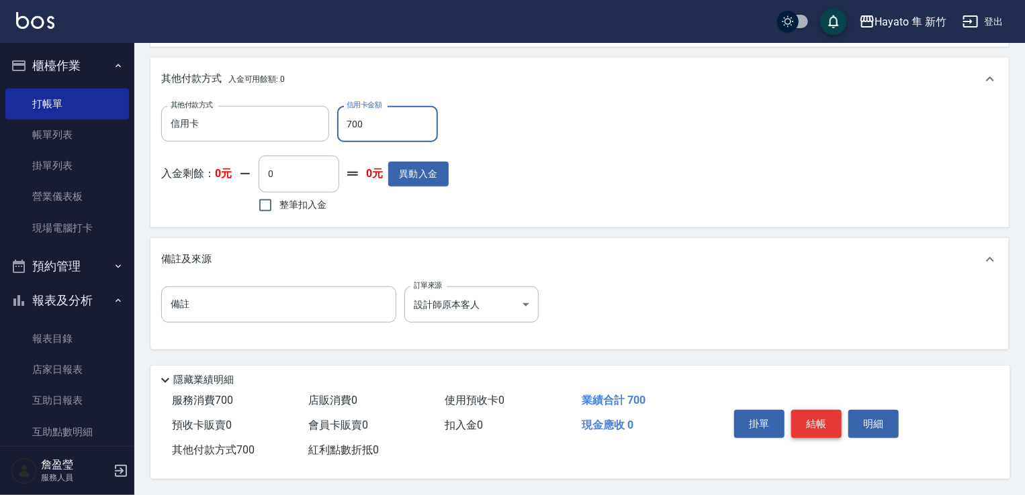
type input "700"
click at [820, 411] on button "結帳" at bounding box center [816, 424] width 50 height 28
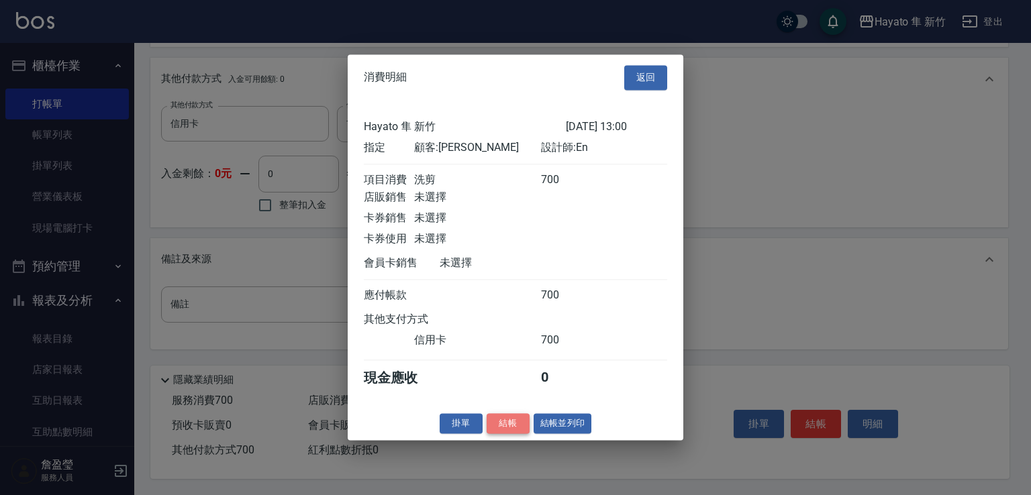
click at [518, 429] on button "結帳" at bounding box center [508, 424] width 43 height 21
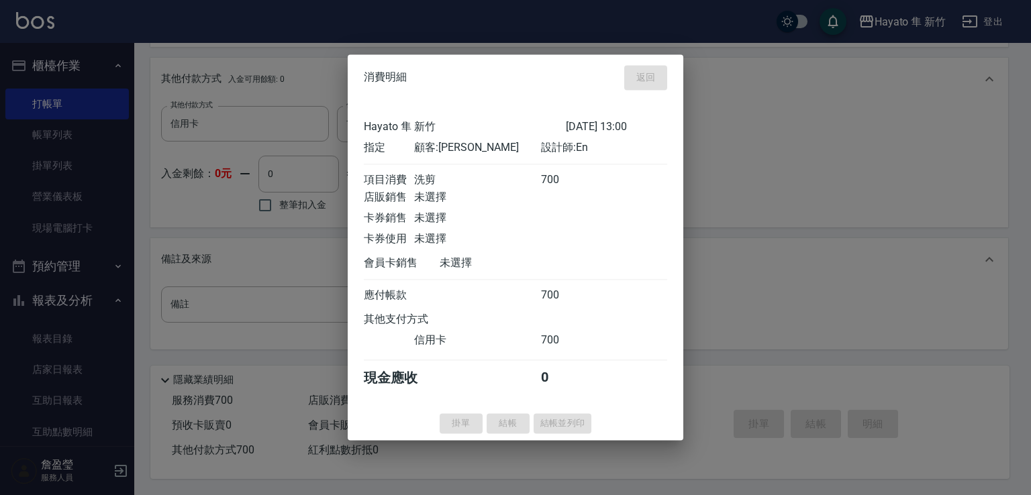
type input "[DATE] 13:01"
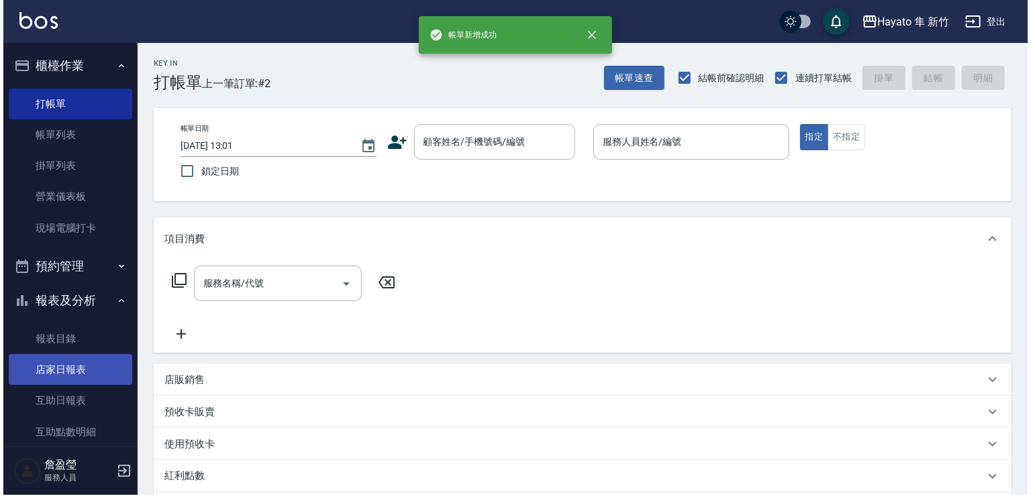
scroll to position [201, 0]
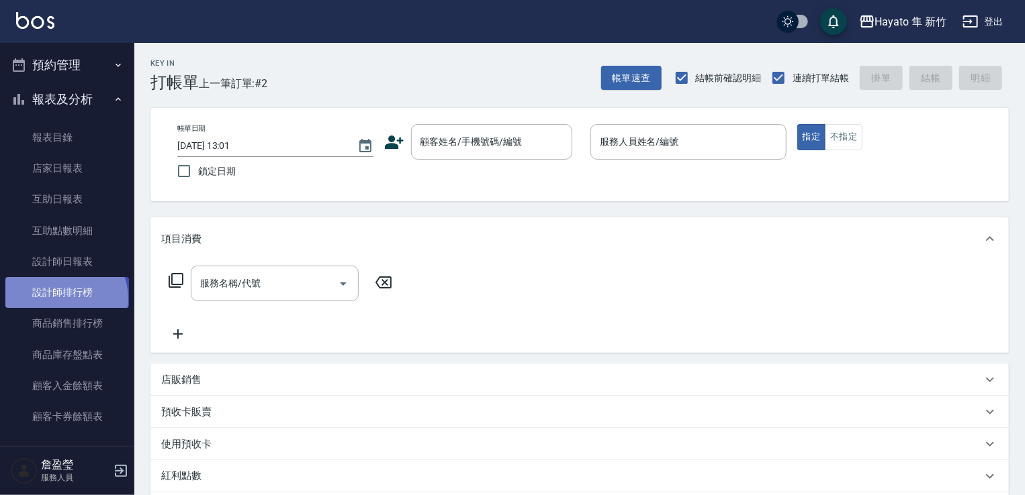
click at [64, 299] on link "設計師排行榜" at bounding box center [67, 292] width 124 height 31
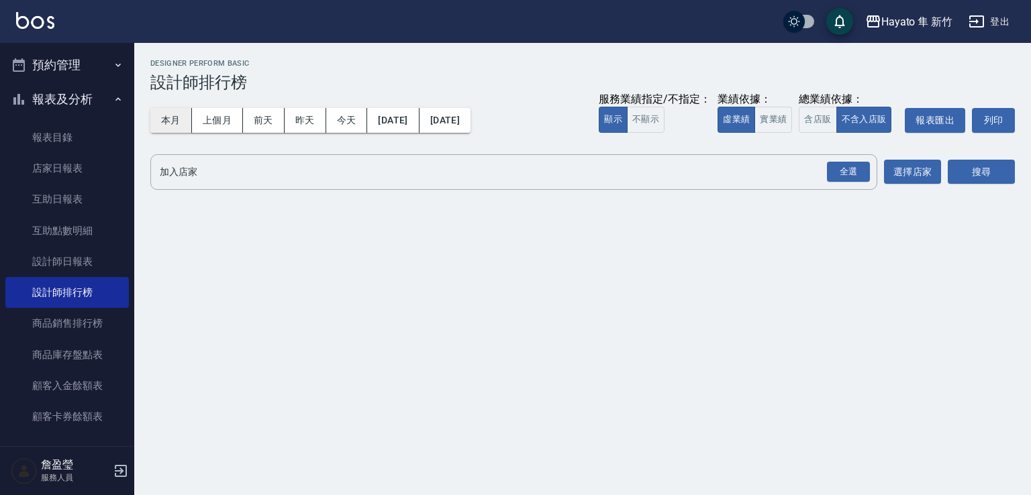
click at [154, 108] on button "本月" at bounding box center [171, 120] width 42 height 25
click at [172, 130] on button "本月" at bounding box center [171, 120] width 42 height 25
click at [833, 167] on div "全選" at bounding box center [848, 172] width 43 height 21
click at [976, 175] on button "搜尋" at bounding box center [981, 172] width 67 height 25
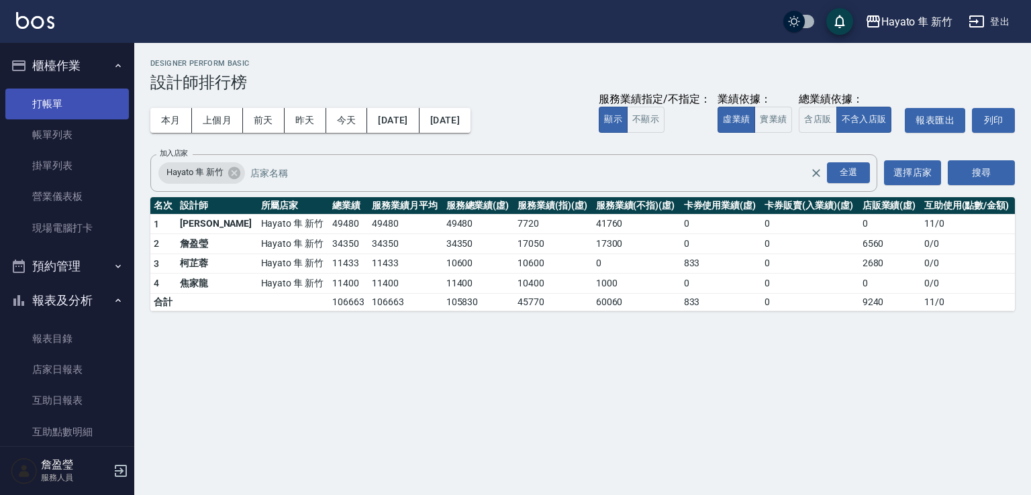
click at [71, 97] on link "打帳單" at bounding box center [67, 104] width 124 height 31
